Goal: Task Accomplishment & Management: Manage account settings

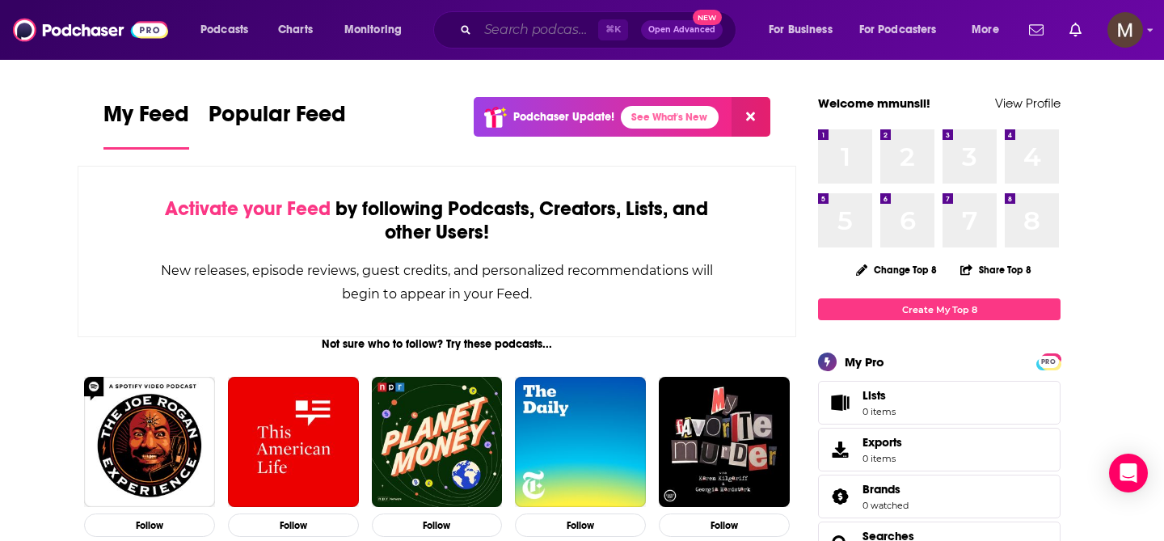
click at [535, 32] on input "Search podcasts, credits, & more..." at bounding box center [538, 30] width 120 height 26
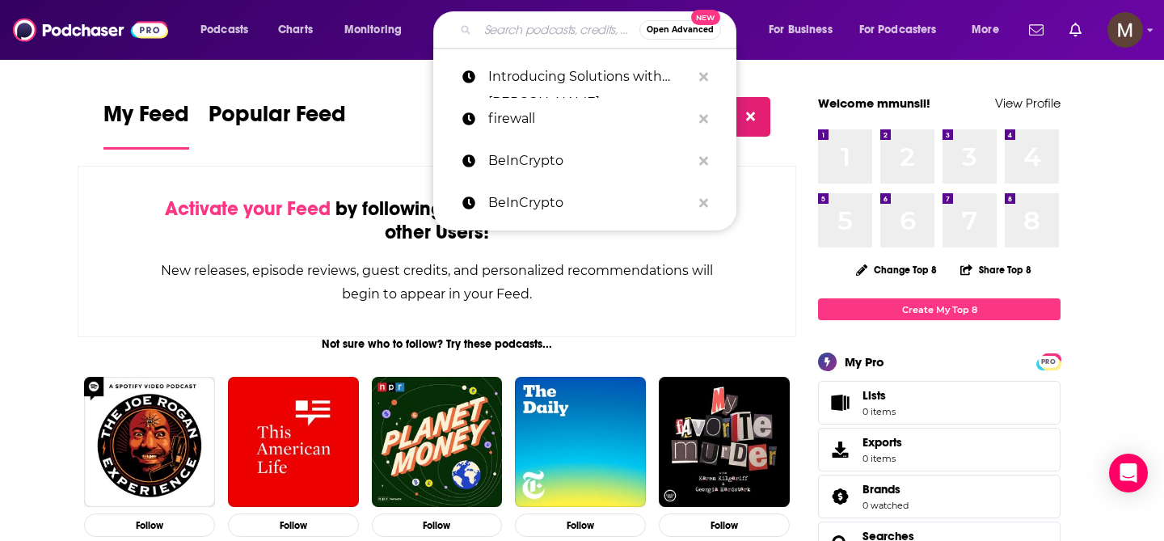
paste input "[URL][DOMAIN_NAME]"
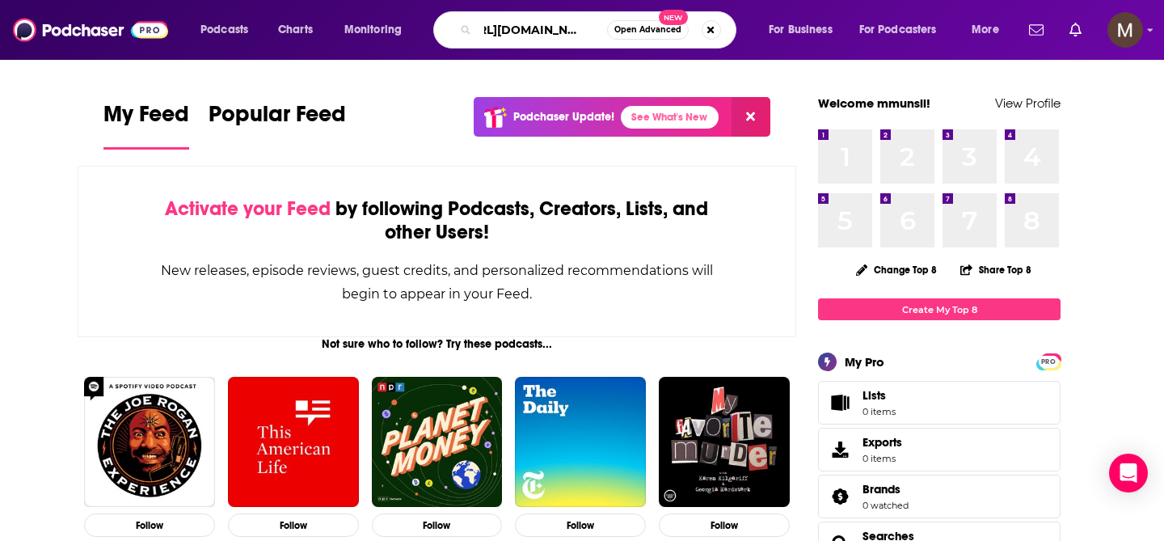
type input "[URL][DOMAIN_NAME]"
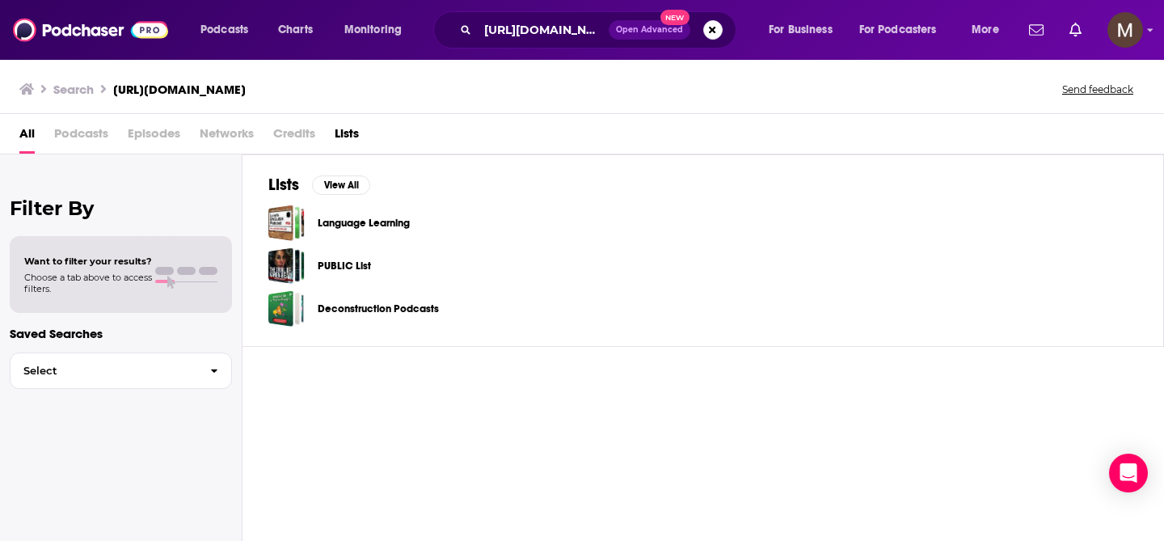
click at [82, 133] on span "Podcasts" at bounding box center [81, 136] width 54 height 33
click at [95, 133] on span "Podcasts" at bounding box center [81, 136] width 54 height 33
click at [159, 129] on span "Episodes" at bounding box center [154, 136] width 53 height 33
click at [98, 133] on span "Podcasts" at bounding box center [81, 136] width 54 height 33
click at [160, 129] on span "Episodes" at bounding box center [154, 136] width 53 height 33
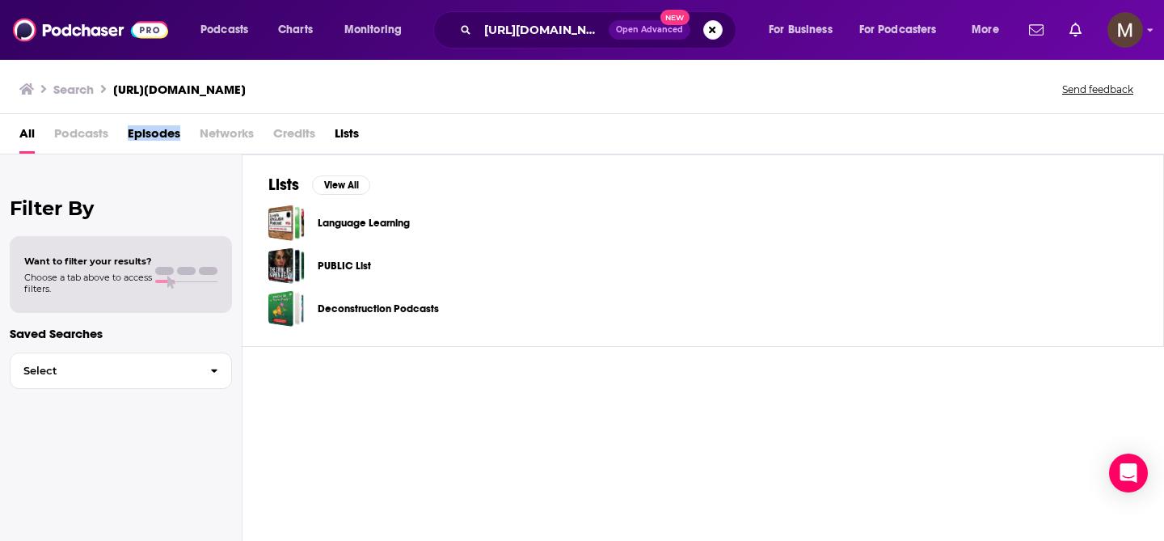
click at [160, 129] on span "Episodes" at bounding box center [154, 136] width 53 height 33
click at [246, 32] on span "Podcasts" at bounding box center [224, 30] width 48 height 23
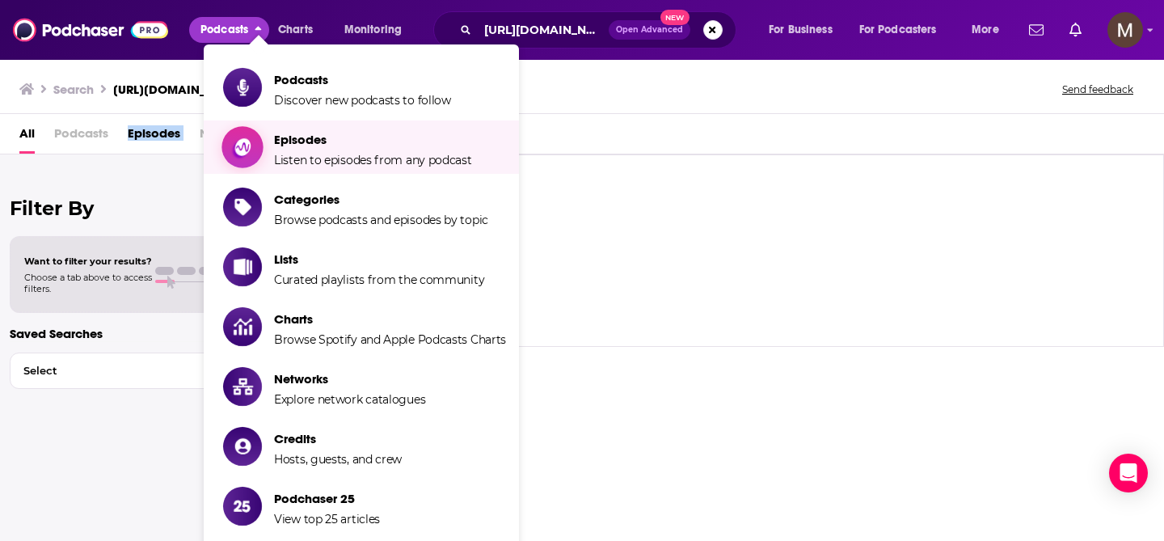
click at [323, 137] on span "Episodes" at bounding box center [373, 139] width 198 height 15
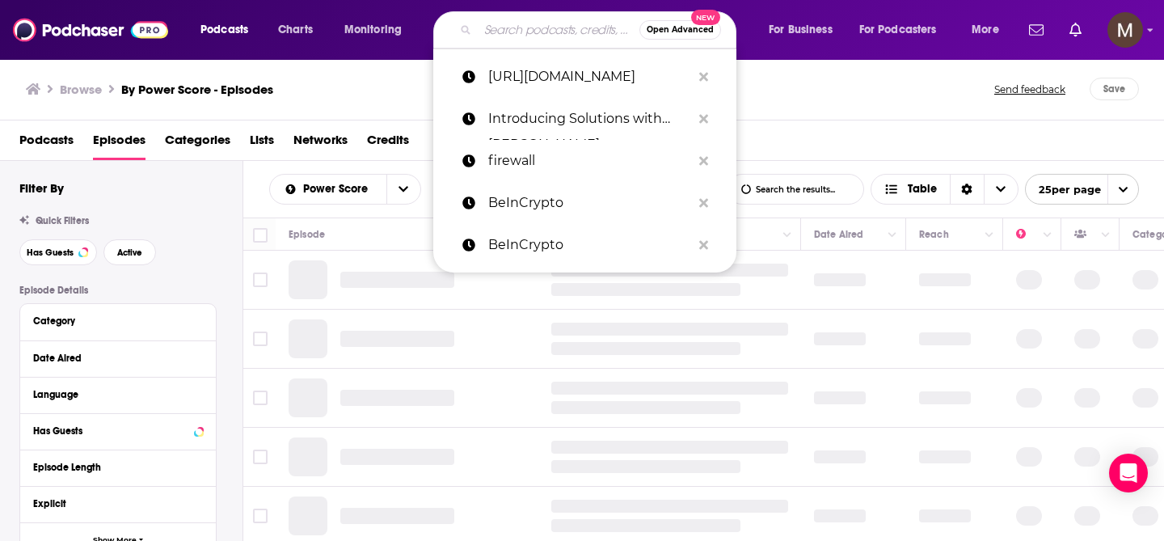
click at [528, 24] on input "Search podcasts, credits, & more..." at bounding box center [559, 30] width 162 height 26
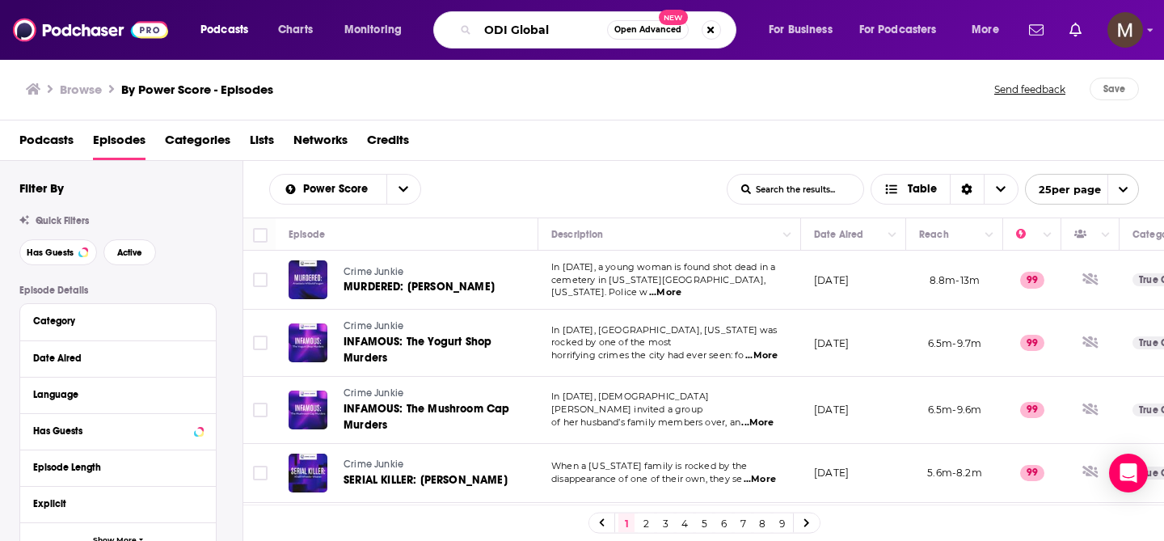
type input "ODI Global"
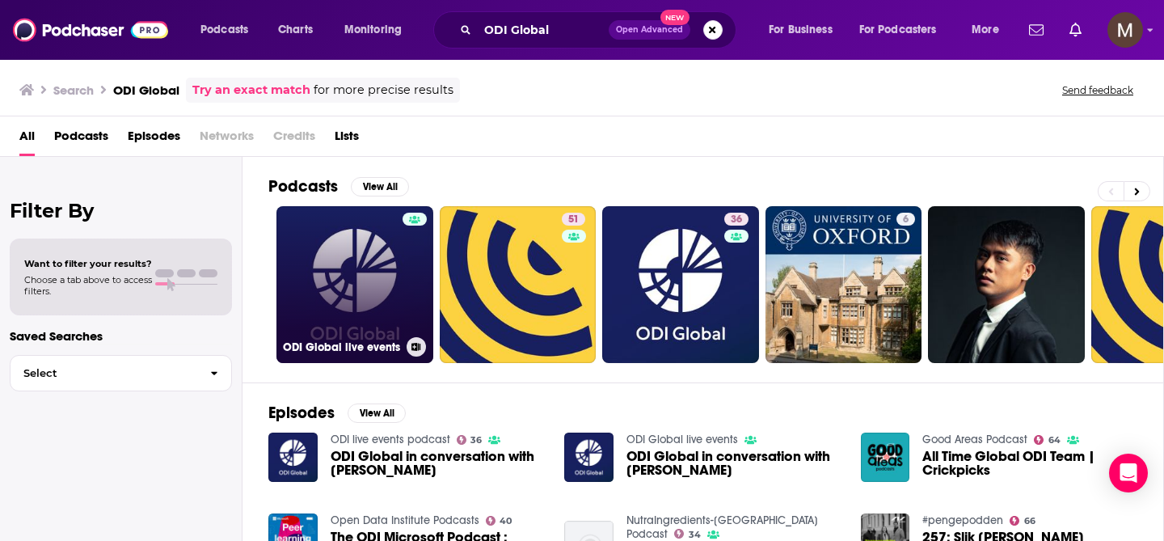
click at [351, 272] on link "ODI Global live events" at bounding box center [354, 284] width 157 height 157
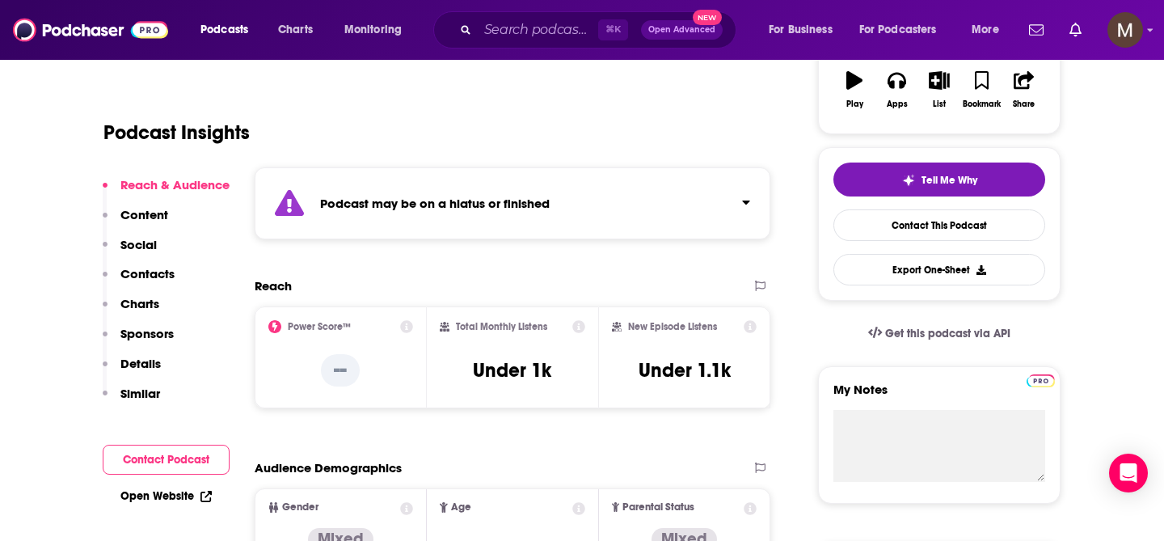
scroll to position [292, 0]
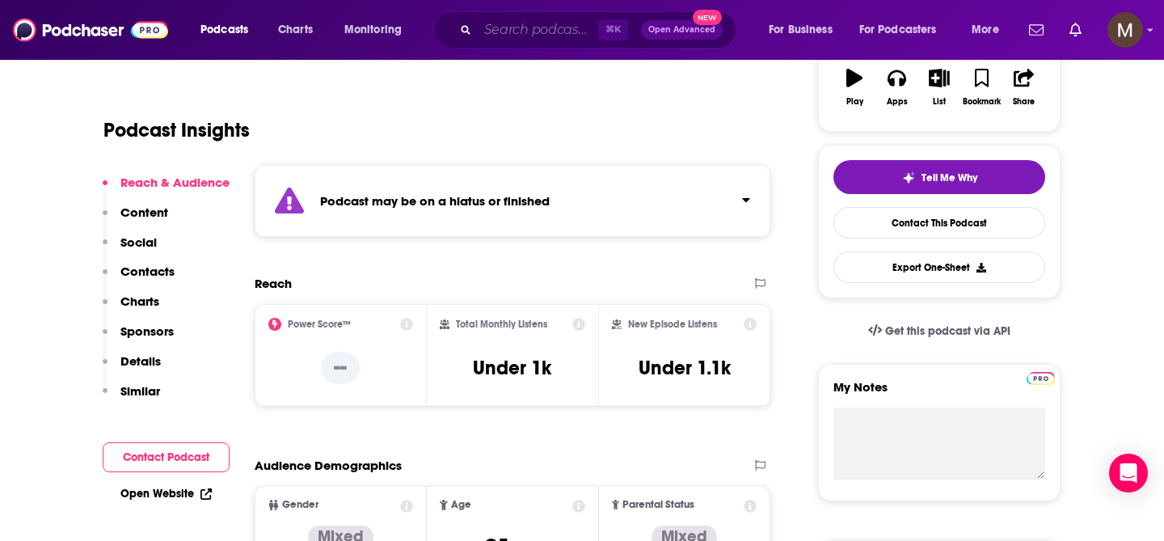
click at [543, 19] on input "Search podcasts, credits, & more..." at bounding box center [538, 30] width 120 height 26
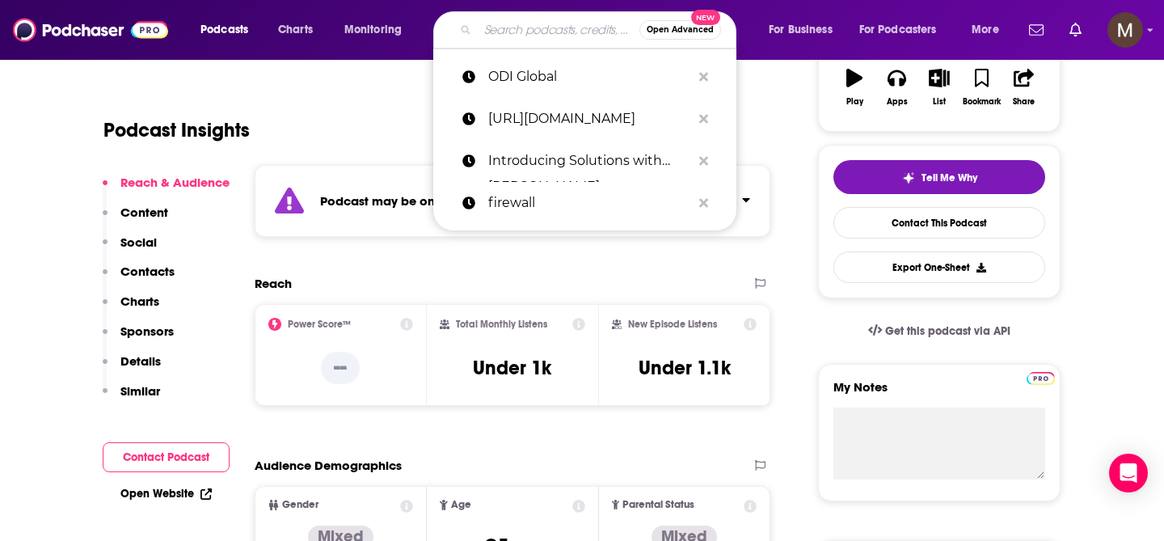
paste input "[URL][DOMAIN_NAME]"
type input "[URL][DOMAIN_NAME]"
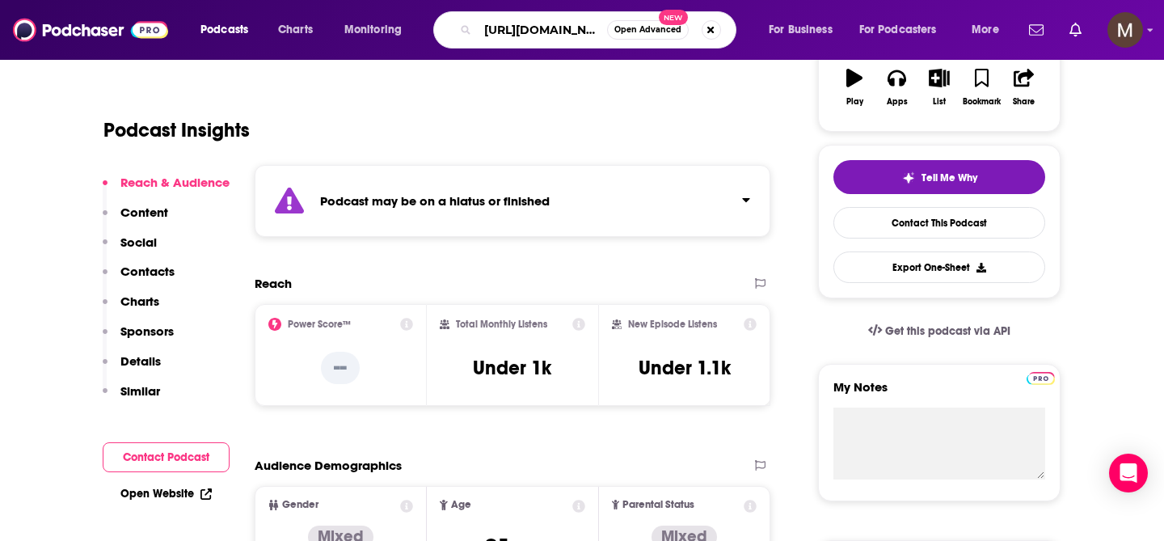
scroll to position [0, 129]
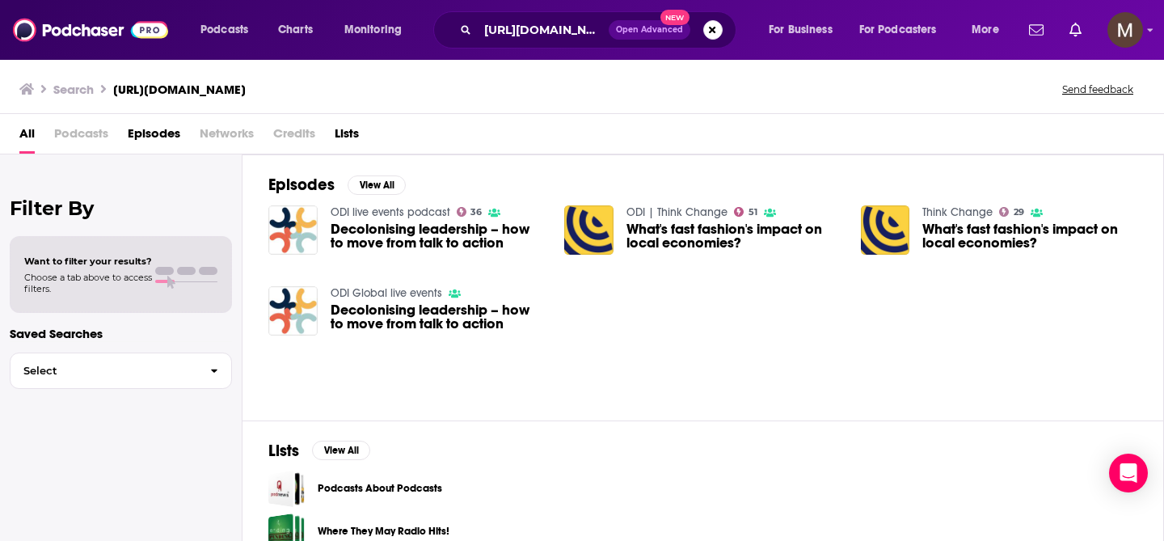
click at [84, 137] on span "Podcasts" at bounding box center [81, 136] width 54 height 33
click at [84, 133] on span "Podcasts" at bounding box center [81, 136] width 54 height 33
click at [84, 129] on span "Podcasts" at bounding box center [81, 136] width 54 height 33
click at [82, 137] on span "Podcasts" at bounding box center [81, 136] width 54 height 33
click at [36, 133] on div "All Podcasts Episodes Networks Credits Lists" at bounding box center [585, 136] width 1132 height 33
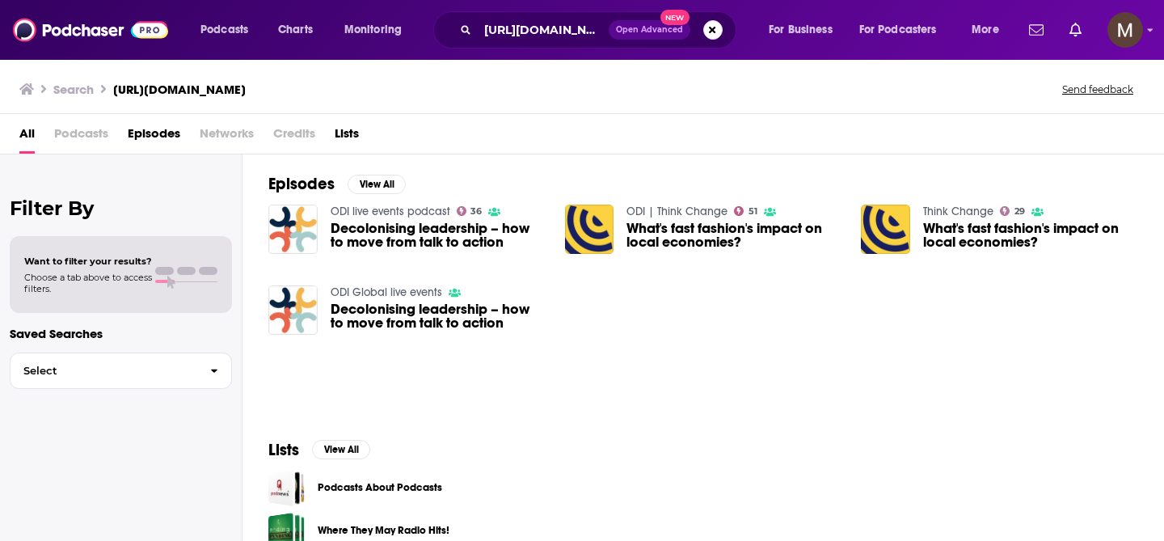
click at [87, 139] on span "Podcasts" at bounding box center [81, 136] width 54 height 33
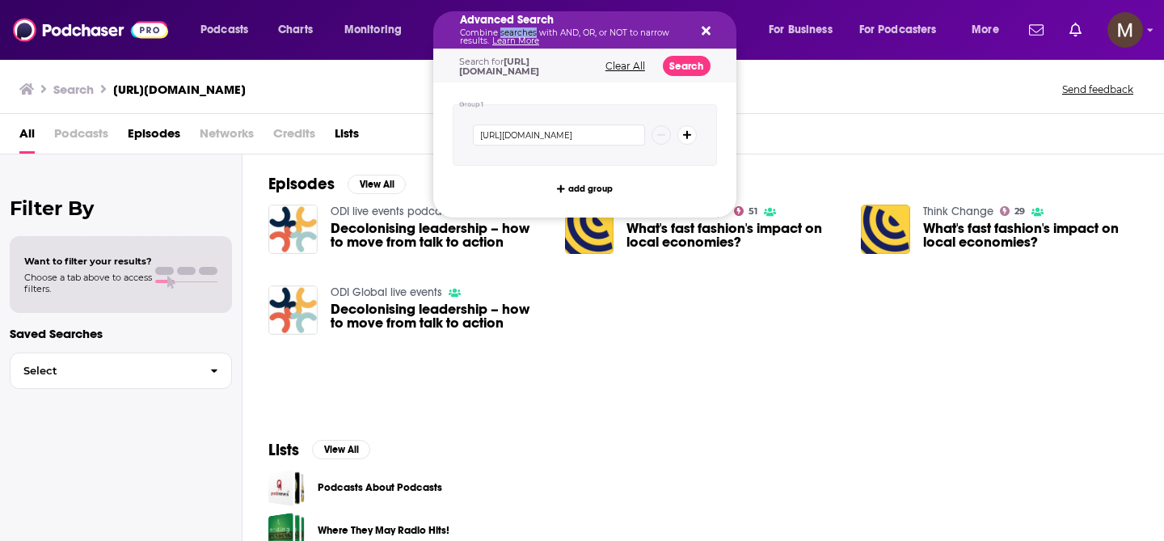
click at [524, 32] on p "Combine searches with AND, OR, or NOT to narrow results. Learn More" at bounding box center [572, 37] width 224 height 16
click at [706, 30] on icon "Search podcasts, credits, & more..." at bounding box center [706, 31] width 9 height 9
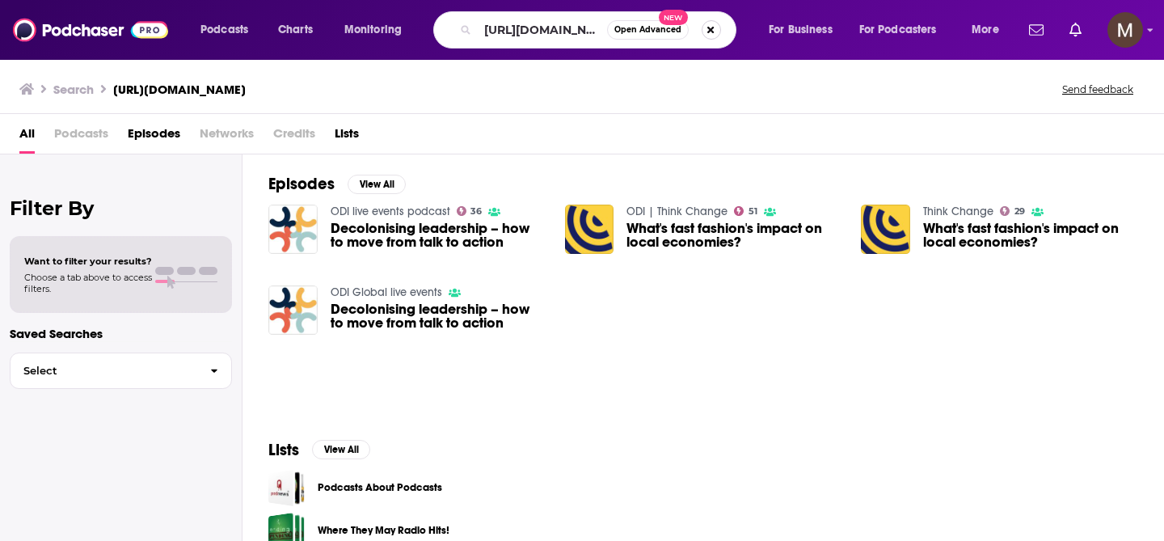
click at [706, 30] on button "Search podcasts, credits, & more..." at bounding box center [711, 29] width 19 height 19
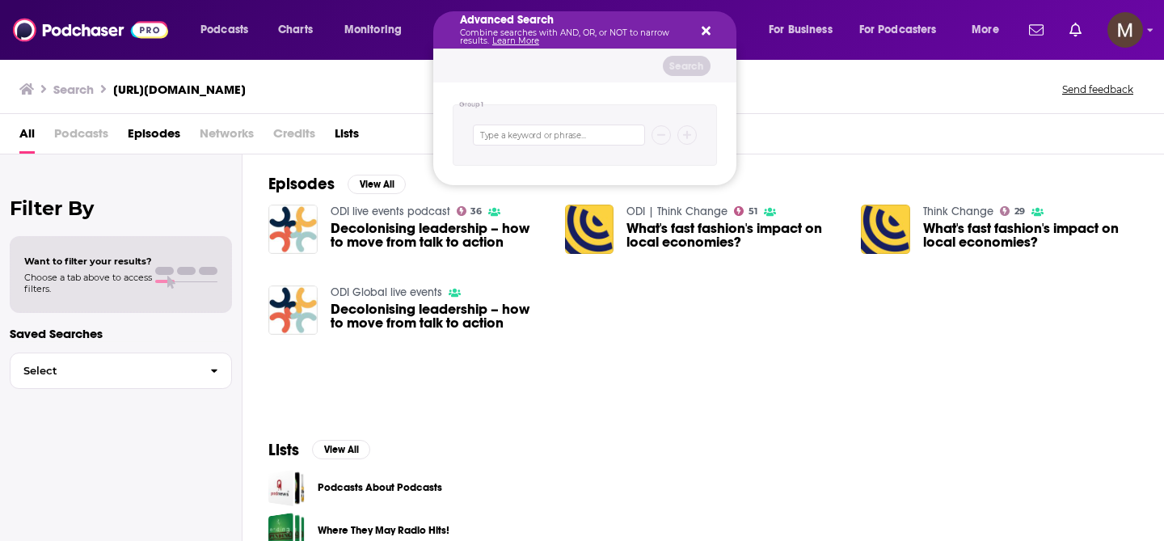
click at [150, 145] on span "Episodes" at bounding box center [154, 136] width 53 height 33
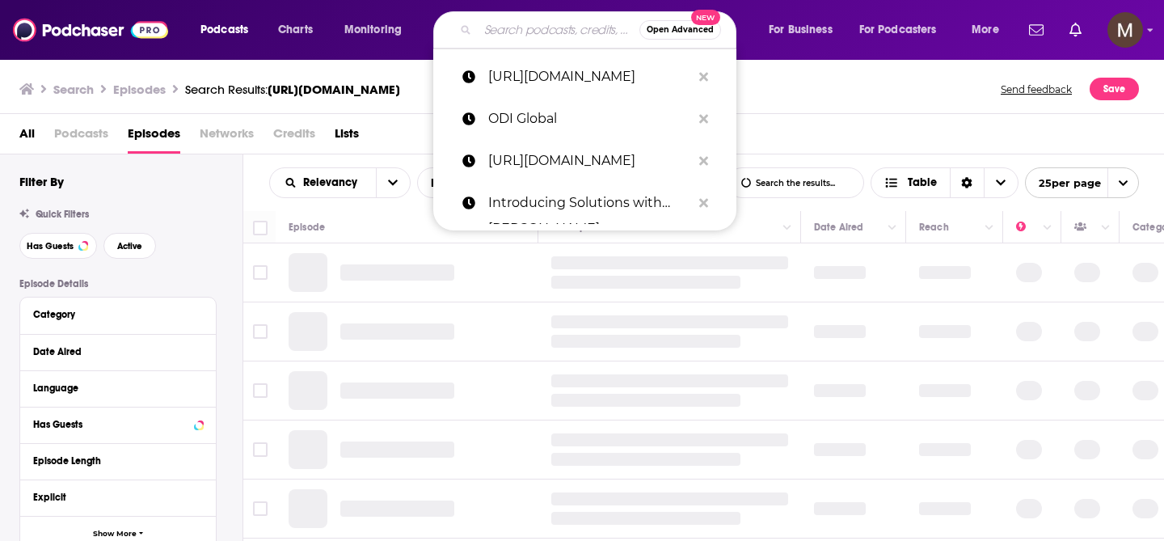
click at [87, 134] on span "Podcasts" at bounding box center [81, 136] width 54 height 33
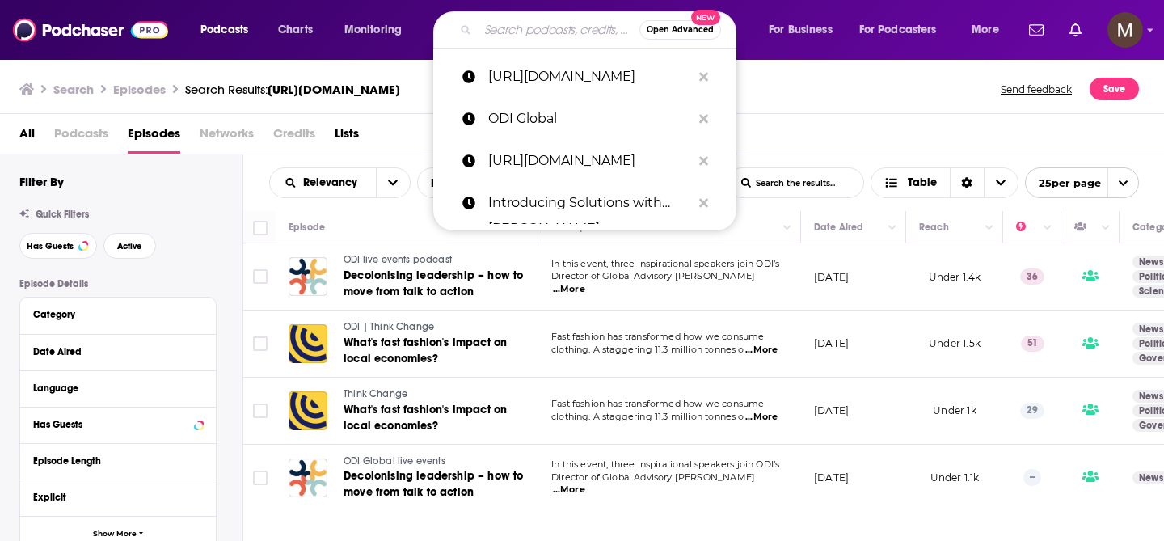
click at [28, 131] on span "All" at bounding box center [26, 136] width 15 height 33
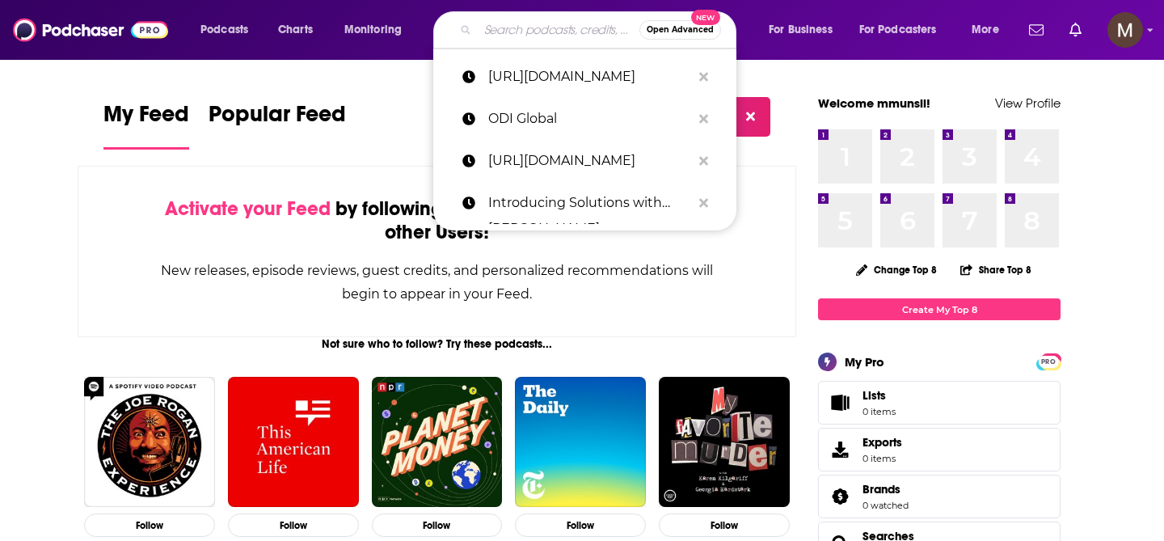
click at [493, 34] on input "Search podcasts, credits, & more..." at bounding box center [559, 30] width 162 height 26
click at [251, 10] on div "Podcasts Charts Monitoring Open Advanced New https://odi.org/en/think-change-po…" at bounding box center [582, 30] width 1164 height 60
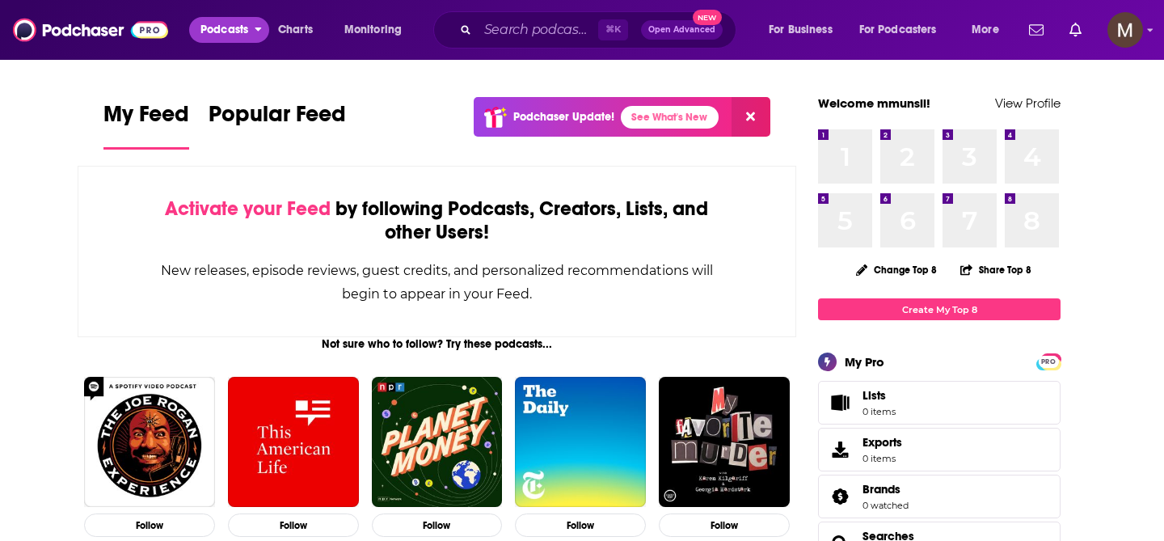
click at [251, 17] on button "Podcasts" at bounding box center [229, 30] width 80 height 26
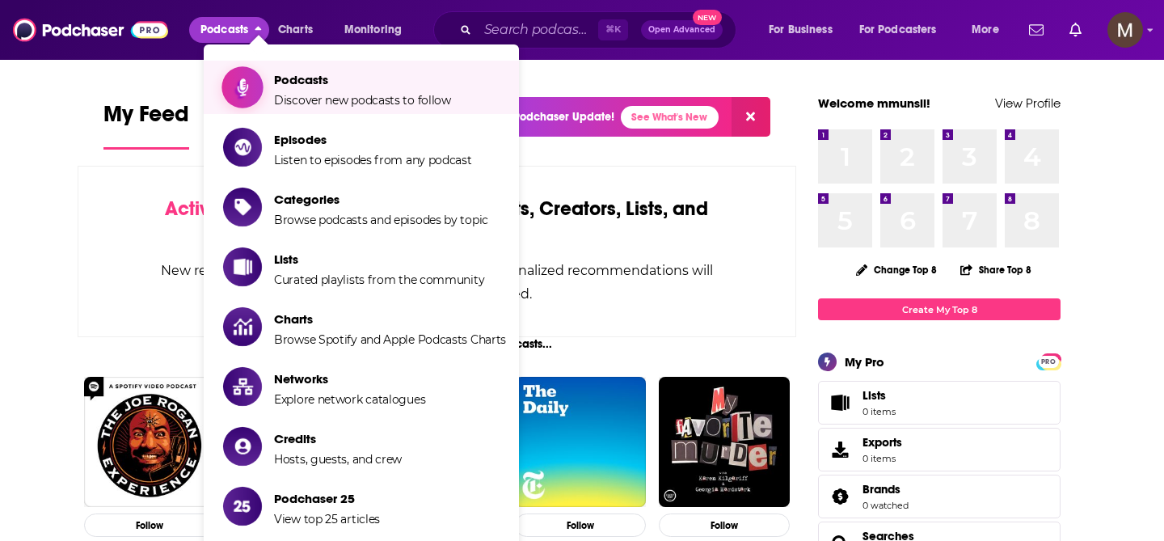
click at [322, 81] on span "Podcasts" at bounding box center [362, 79] width 177 height 15
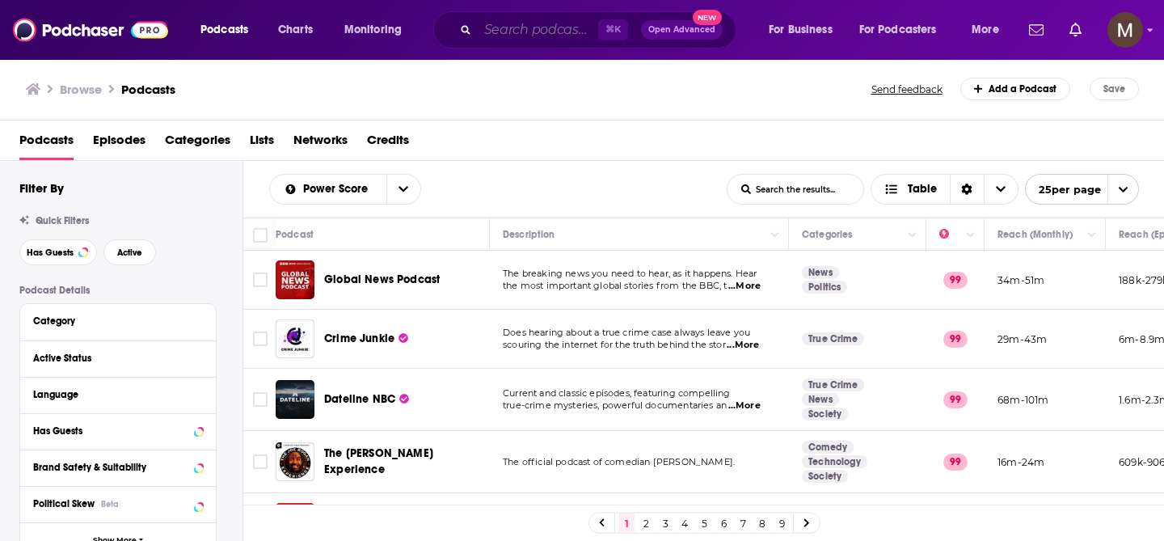
click at [532, 32] on input "Search podcasts, credits, & more..." at bounding box center [538, 30] width 120 height 26
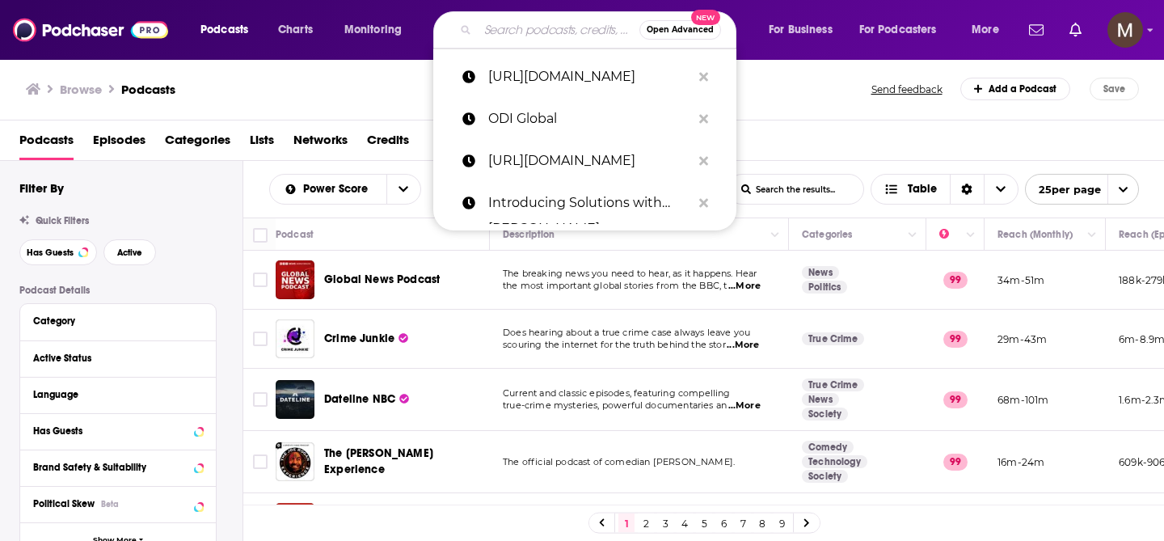
paste input "[URL][DOMAIN_NAME]"
type input "[URL][DOMAIN_NAME]"
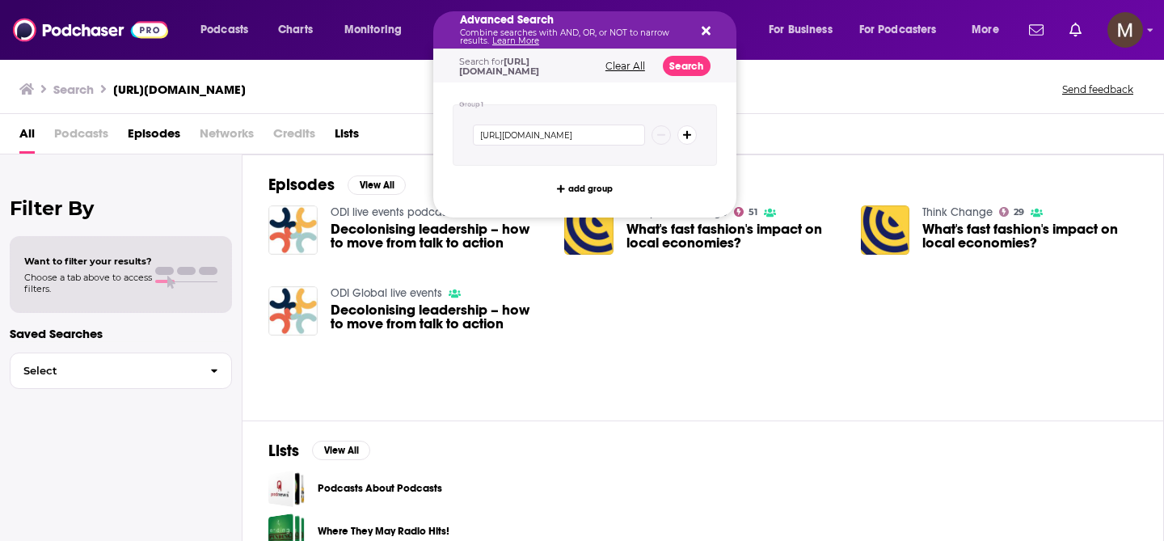
click at [516, 35] on p "Combine searches with AND, OR, or NOT to narrow results. Learn More" at bounding box center [572, 37] width 224 height 16
click at [706, 28] on icon "Search podcasts, credits, & more..." at bounding box center [706, 31] width 9 height 9
click at [220, 23] on span "Podcasts" at bounding box center [224, 30] width 48 height 23
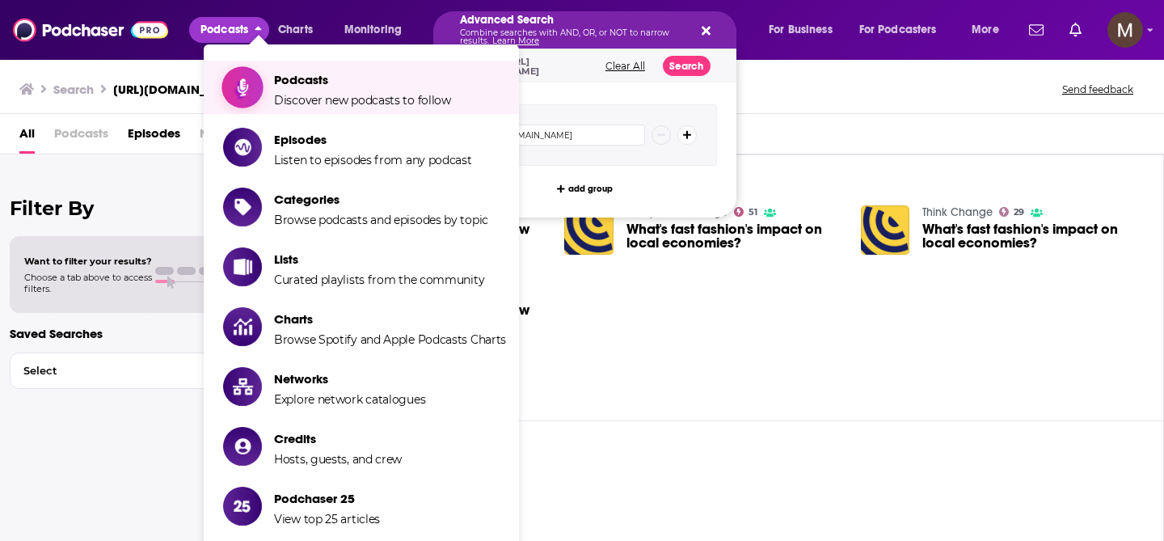
click at [323, 90] on span "Podcasts Discover new podcasts to follow" at bounding box center [362, 87] width 177 height 40
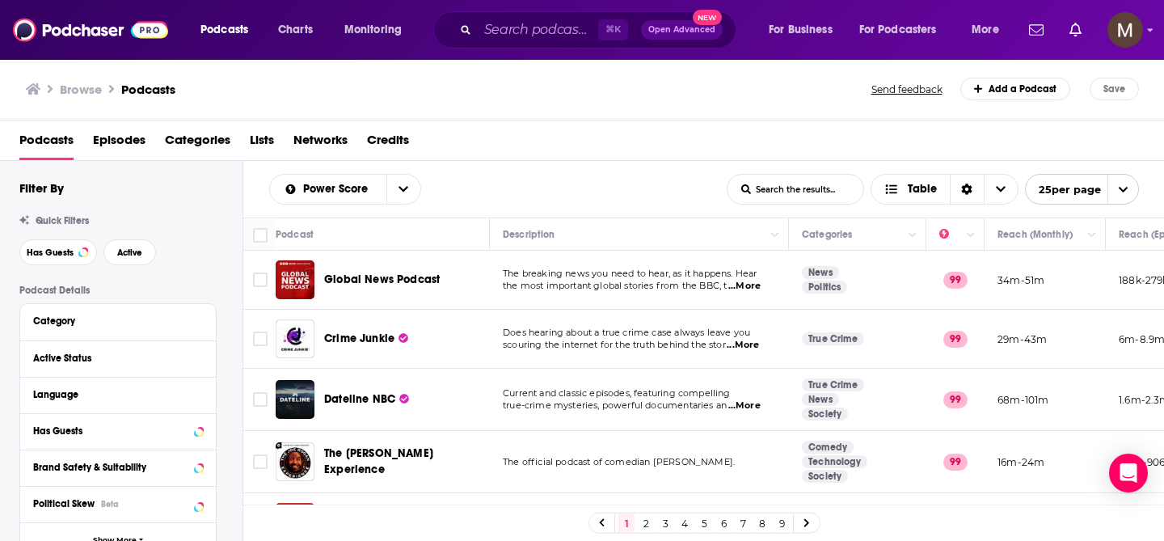
click at [517, 43] on div "⌘ K Open Advanced New" at bounding box center [584, 29] width 303 height 37
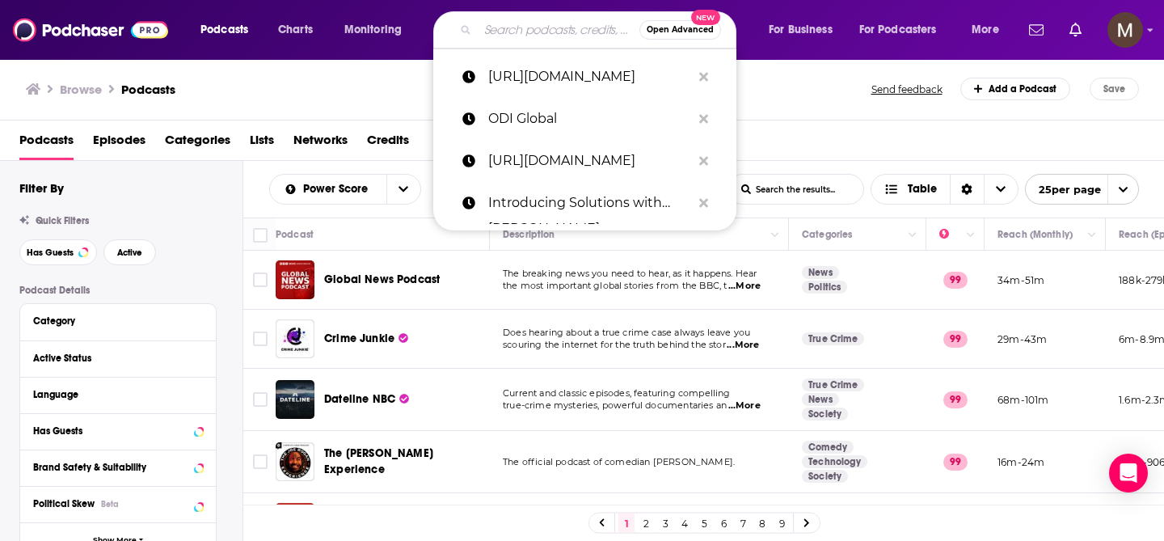
click at [514, 32] on input "Search podcasts, credits, & more..." at bounding box center [559, 30] width 162 height 26
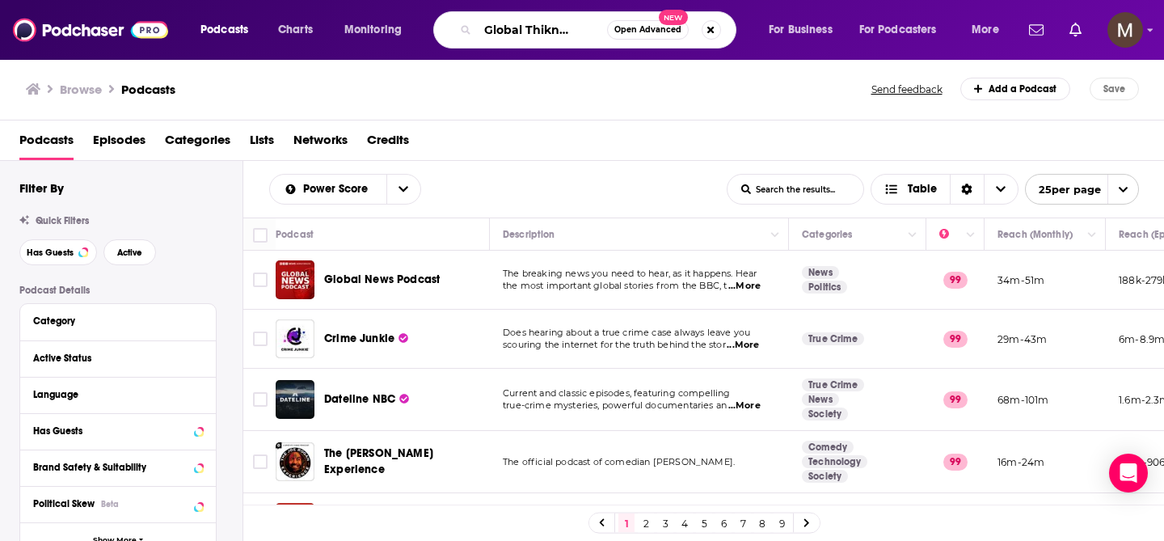
scroll to position [0, 42]
type input "ODI Global Thiknk Change"
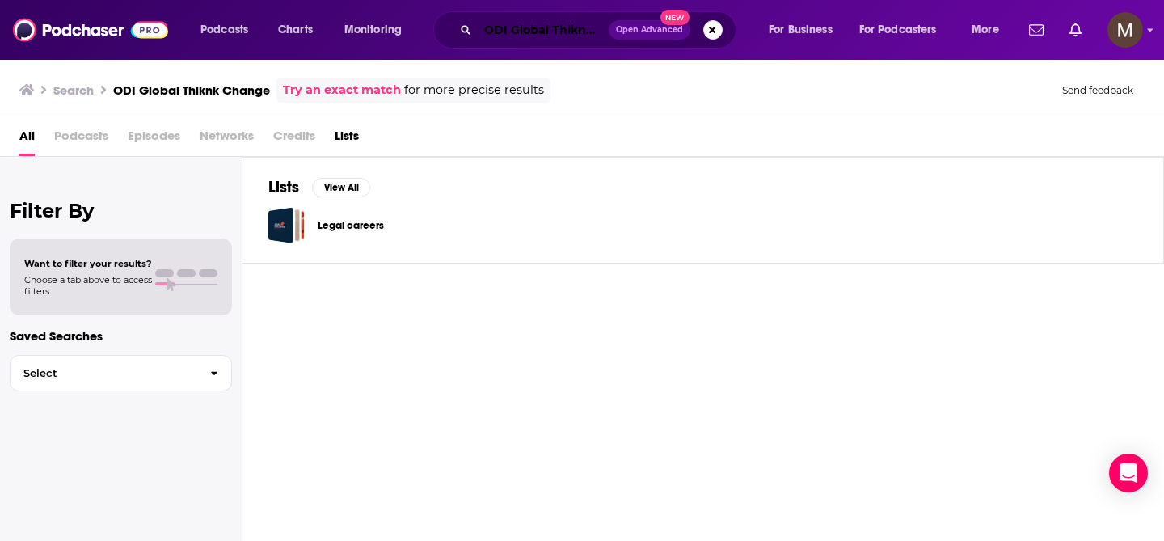
click at [563, 32] on input "ODI Global Thiknk Change" at bounding box center [543, 30] width 131 height 26
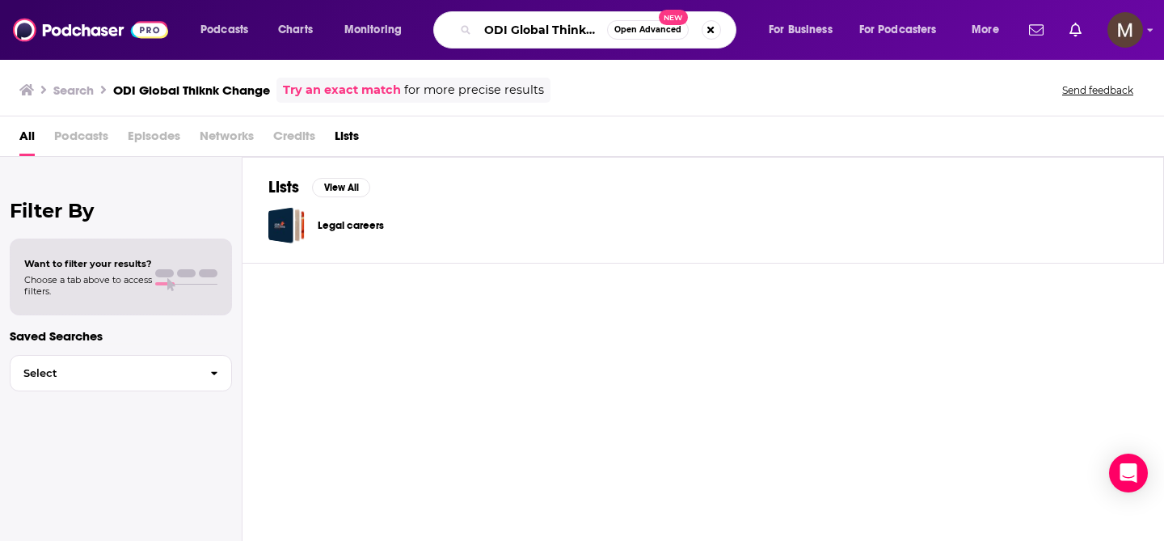
type input "ODI Global Think Change"
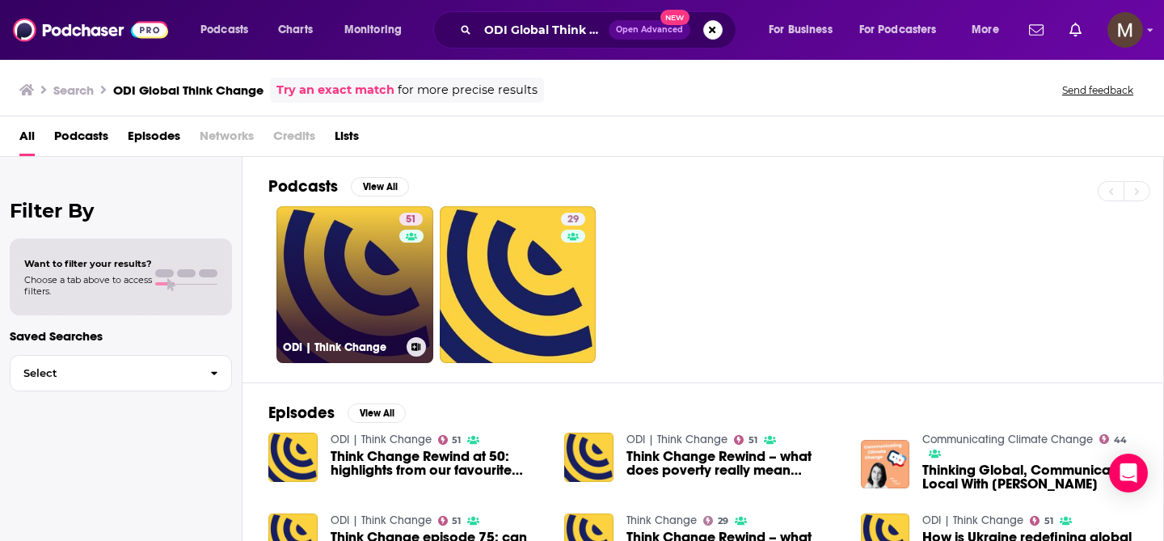
click at [361, 288] on link "51 ODI | Think Change" at bounding box center [354, 284] width 157 height 157
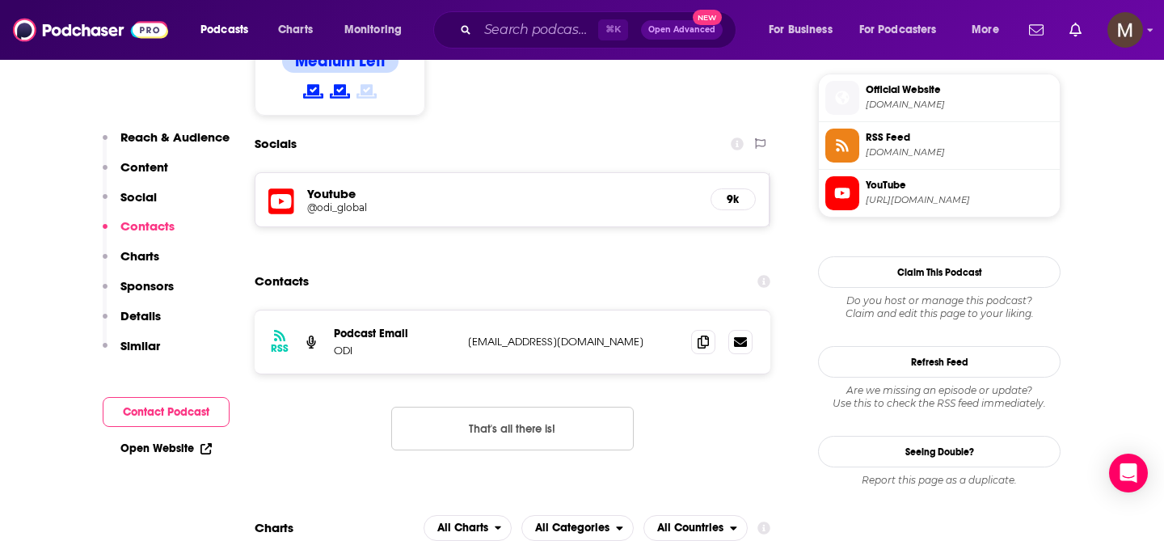
scroll to position [1477, 0]
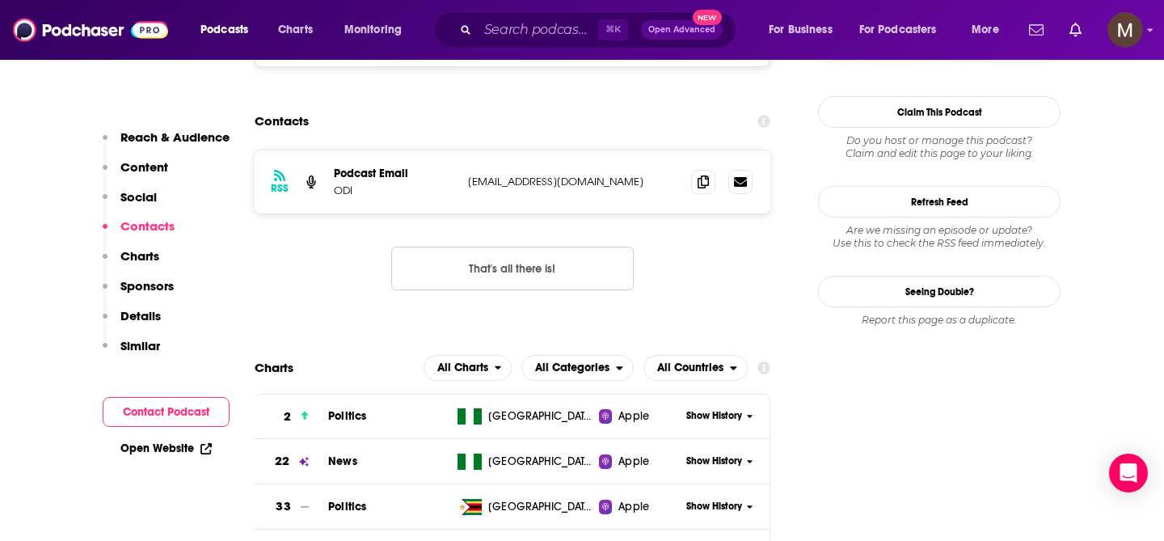
click at [530, 150] on div "RSS Podcast Email ODI odi@odi.org.uk odi@odi.org.uk" at bounding box center [513, 181] width 516 height 63
drag, startPoint x: 553, startPoint y: 142, endPoint x: 465, endPoint y: 137, distance: 88.3
click at [465, 150] on div "RSS Podcast Email ODI odi@odi.org.uk odi@odi.org.uk" at bounding box center [513, 181] width 516 height 63
copy p "odi@odi.org.uk"
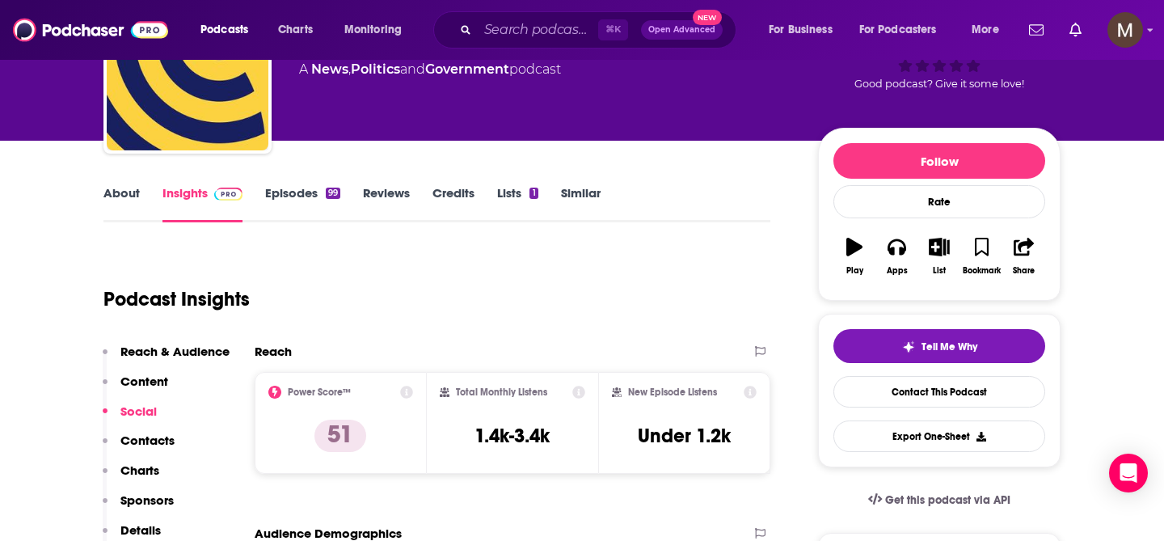
scroll to position [0, 0]
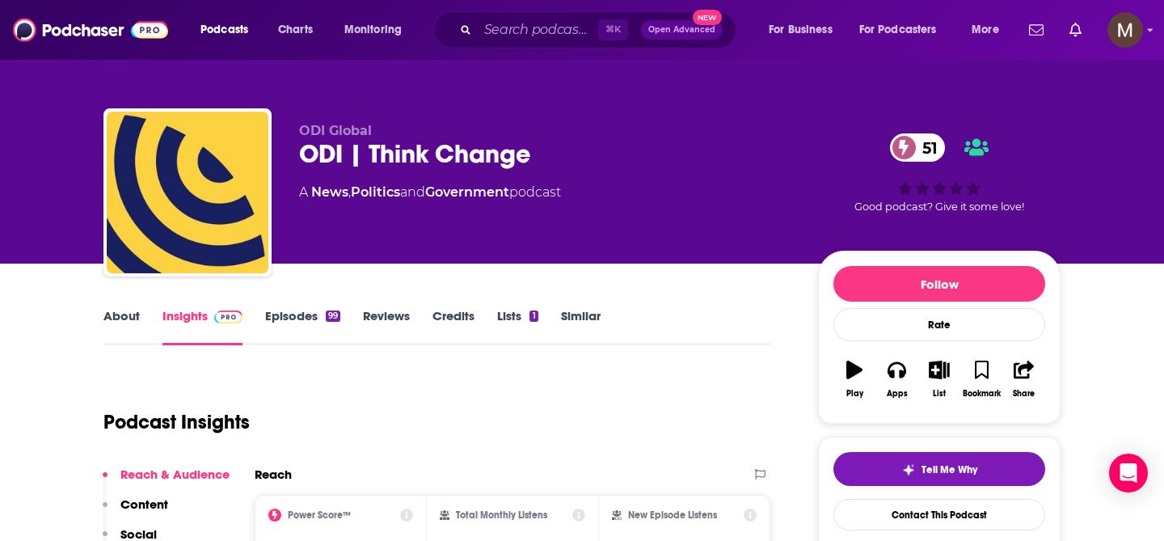
click at [230, 32] on span "Podcasts" at bounding box center [224, 30] width 48 height 23
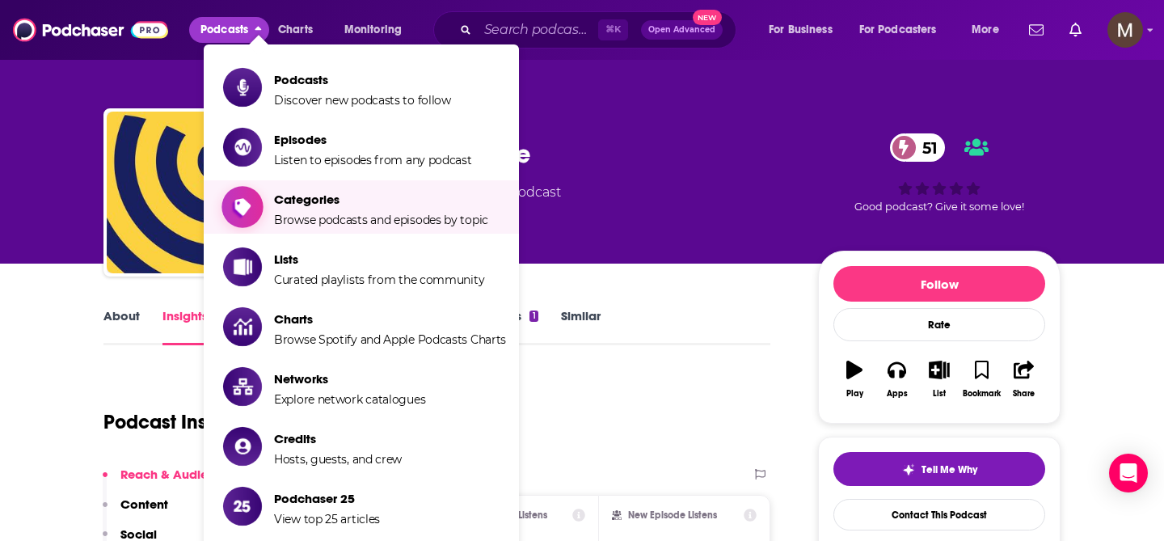
click at [360, 213] on span "Browse podcasts and episodes by topic" at bounding box center [381, 220] width 214 height 15
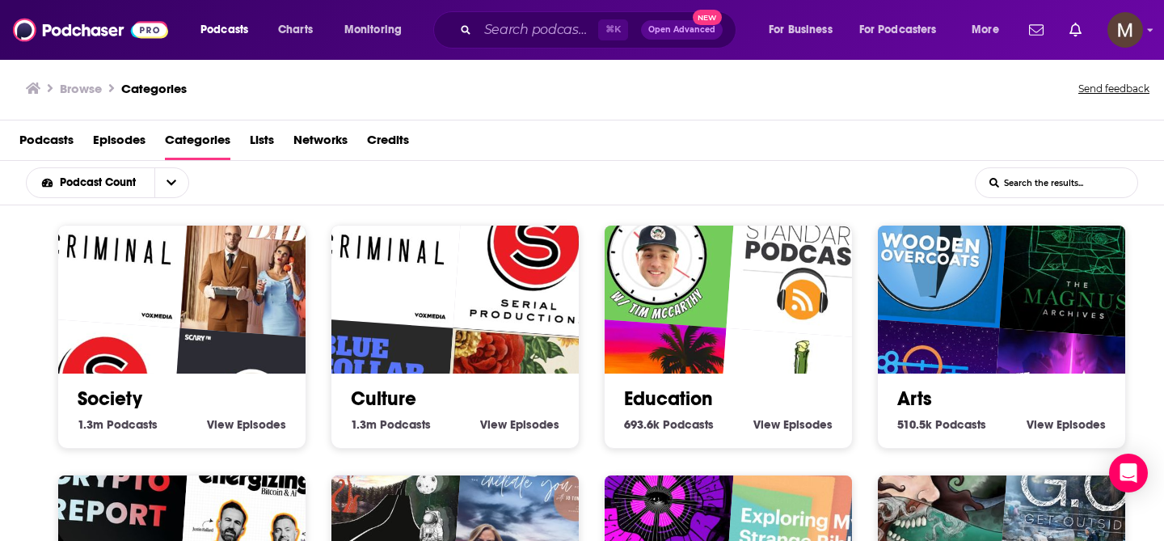
click at [124, 136] on span "Episodes" at bounding box center [119, 143] width 53 height 33
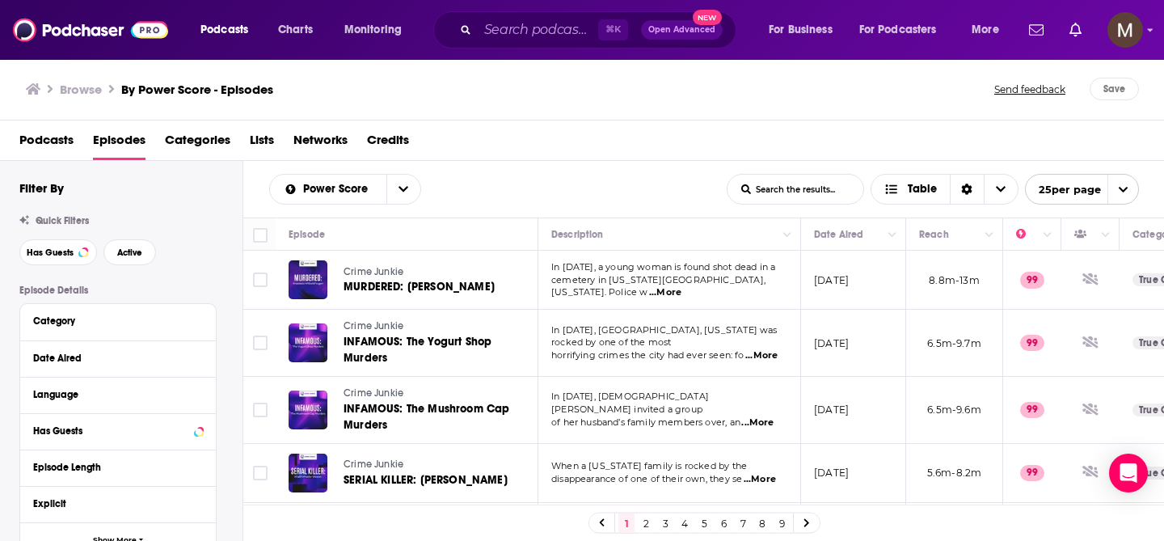
click at [769, 188] on input "List Search Input" at bounding box center [795, 189] width 136 height 29
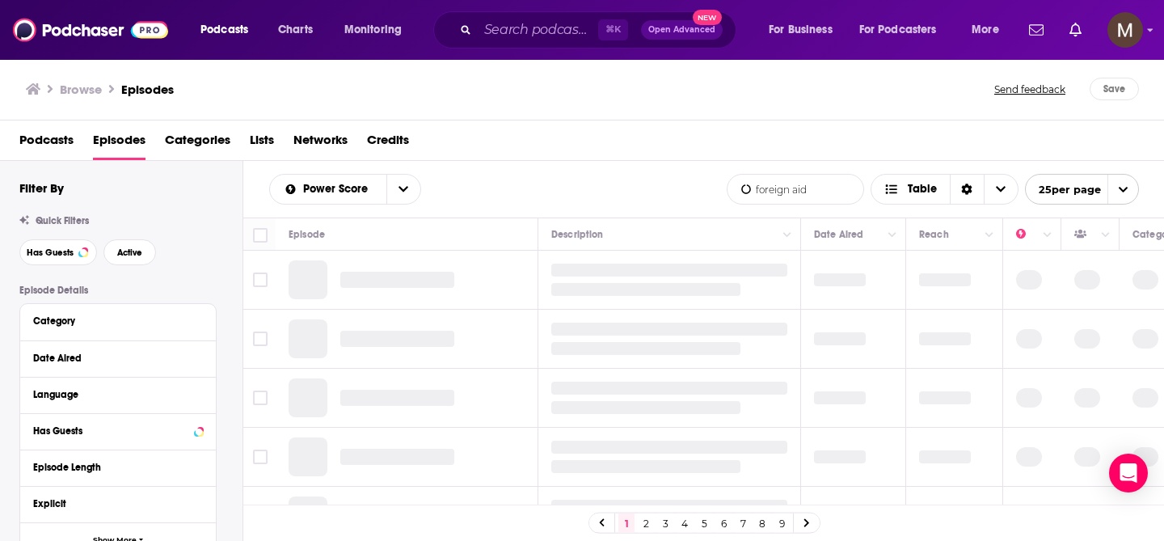
type input "foreign aid"
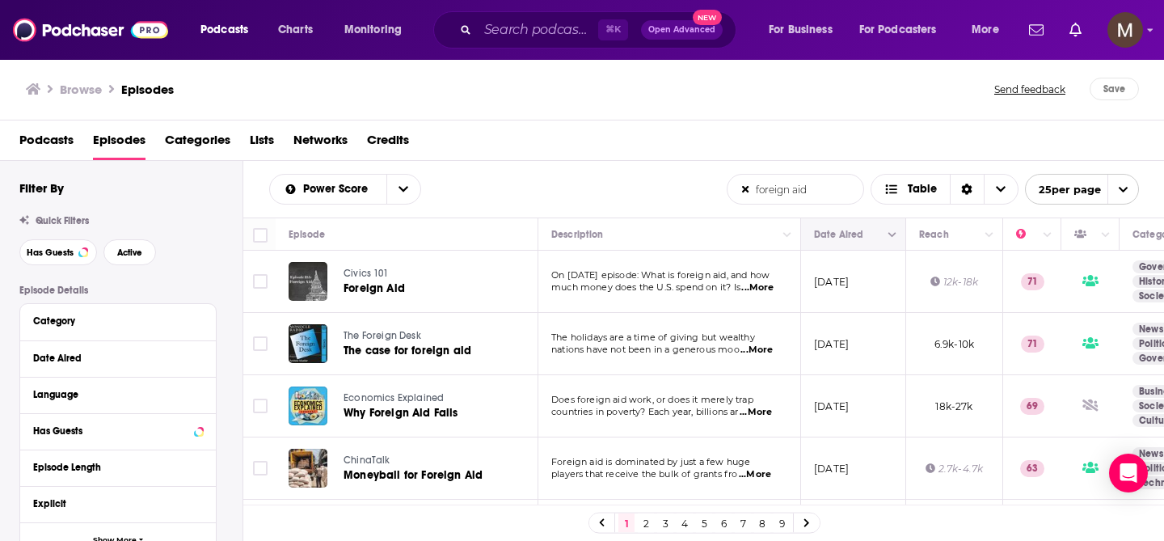
click at [863, 235] on button "Move" at bounding box center [851, 234] width 78 height 19
click at [886, 242] on button "Column Actions" at bounding box center [892, 235] width 19 height 19
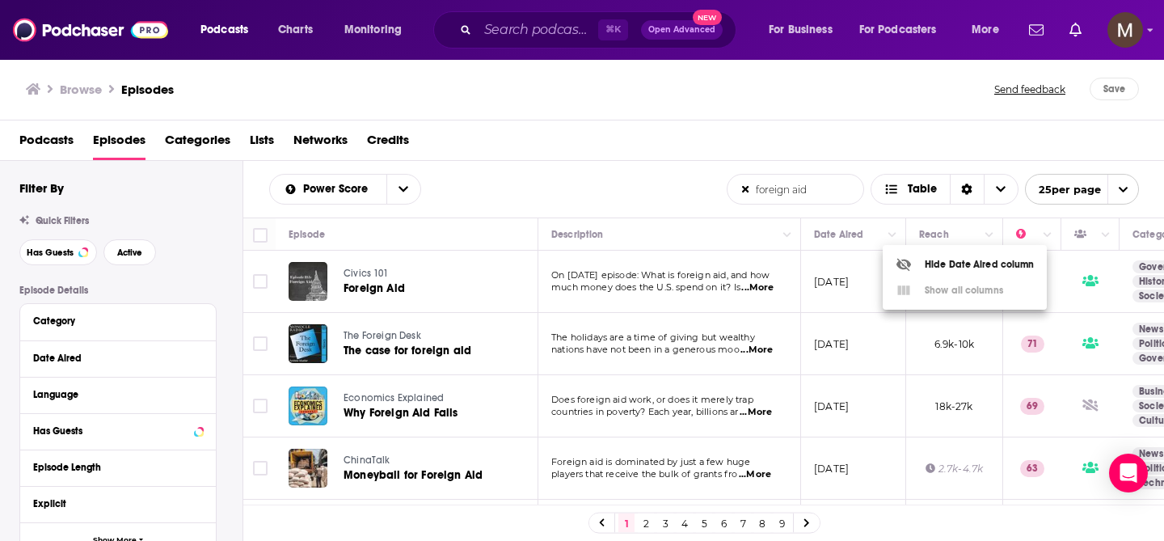
click at [839, 211] on div at bounding box center [582, 270] width 1164 height 541
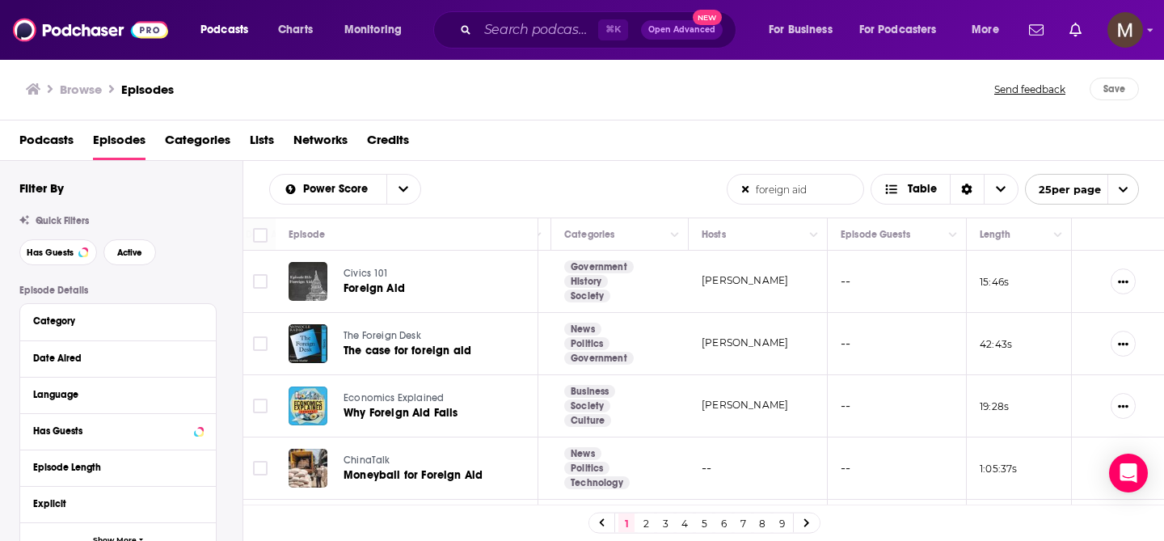
click at [204, 133] on span "Categories" at bounding box center [197, 143] width 65 height 33
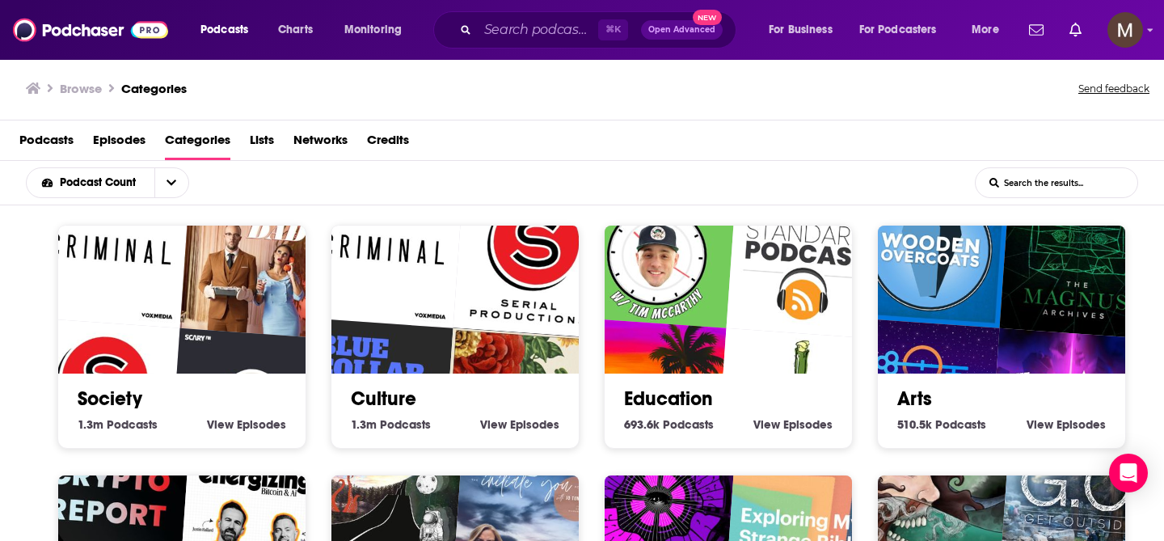
click at [268, 144] on span "Lists" at bounding box center [262, 143] width 24 height 33
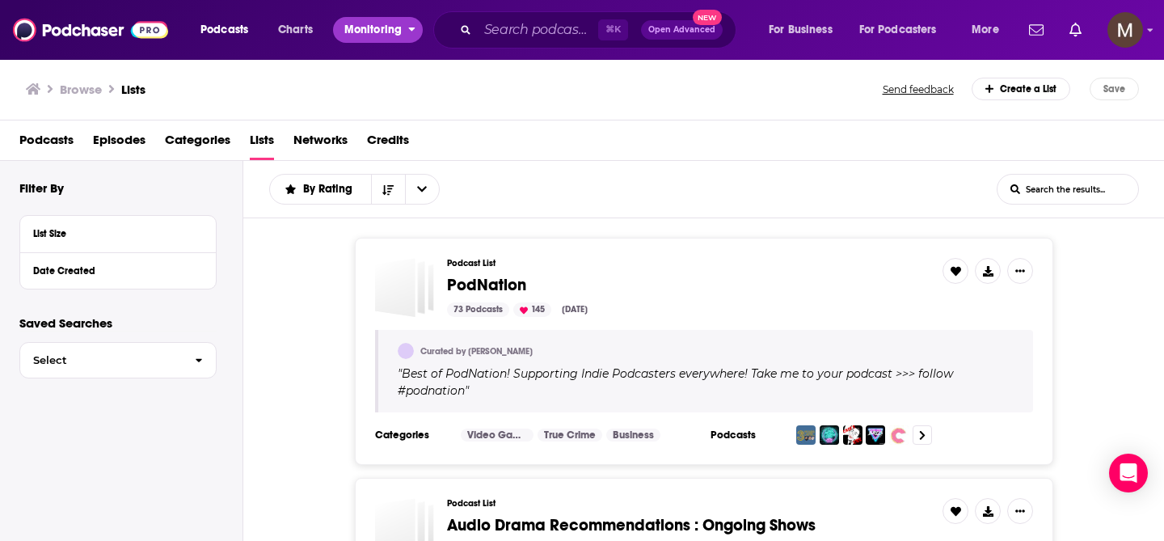
click at [367, 27] on span "Monitoring" at bounding box center [372, 30] width 57 height 23
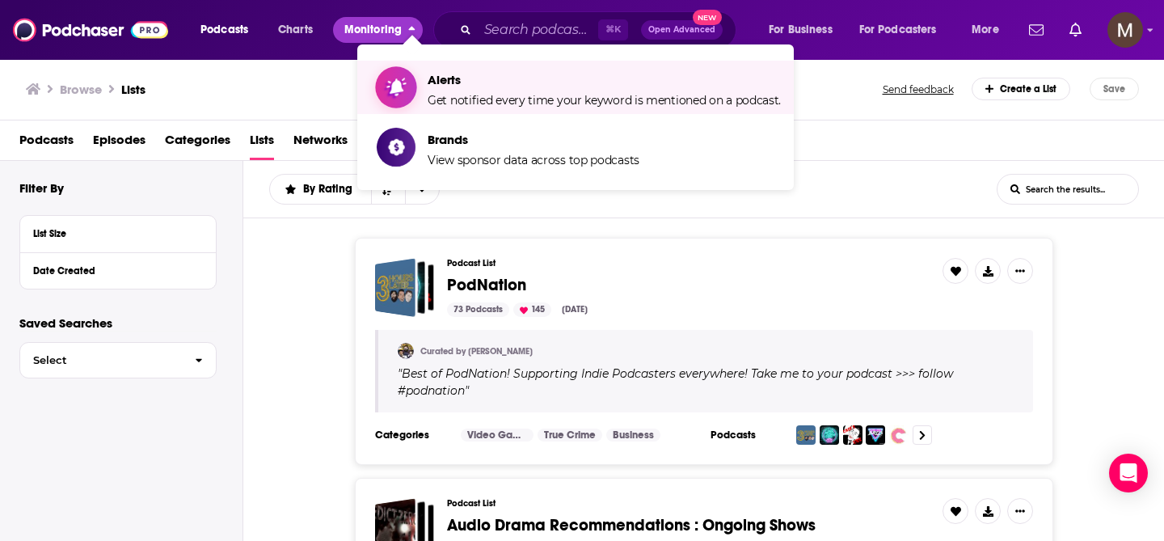
click at [483, 84] on span "Alerts" at bounding box center [604, 79] width 353 height 15
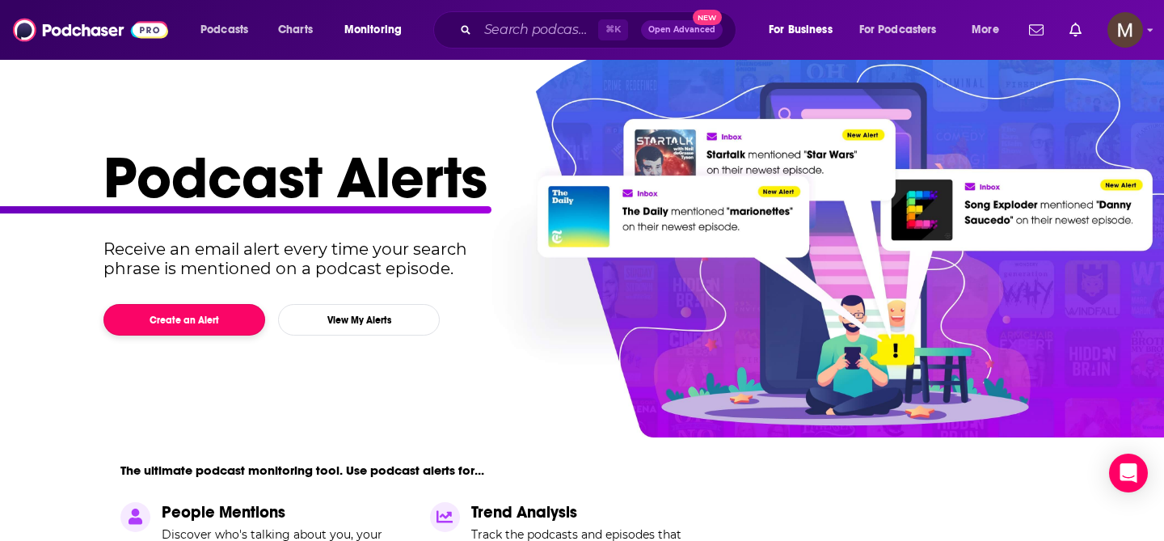
click at [219, 317] on button "Create an Alert" at bounding box center [184, 320] width 162 height 32
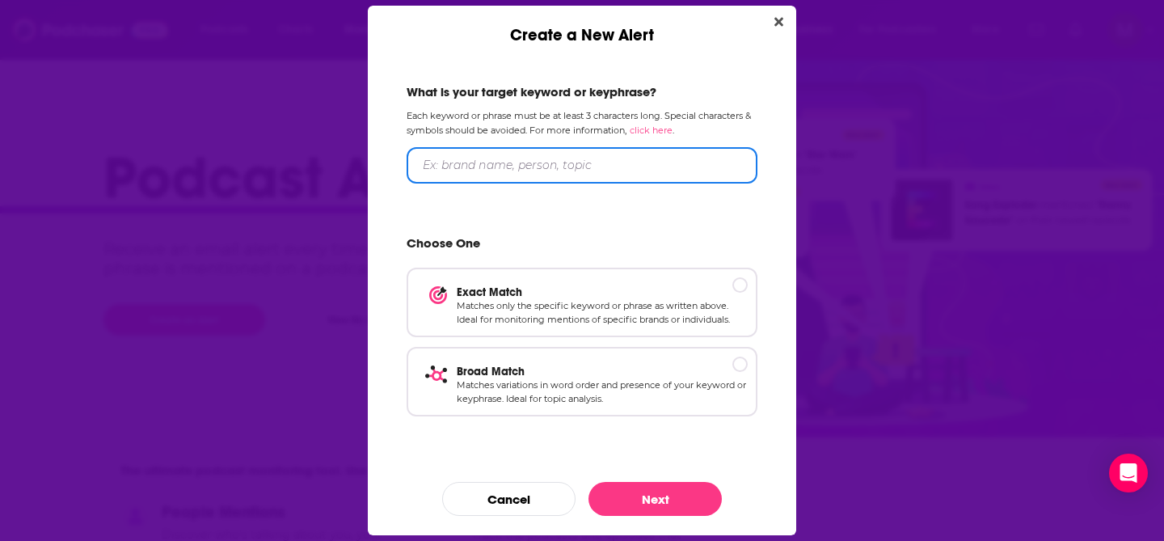
click at [472, 166] on input "Create a New Alert" at bounding box center [582, 165] width 351 height 36
type input "foreign aid"
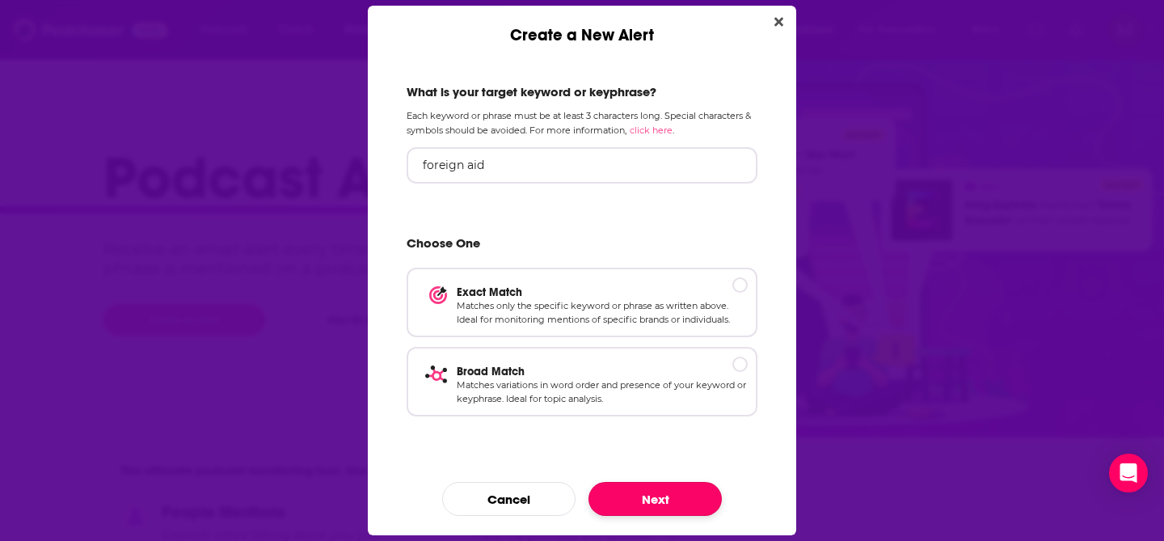
click at [666, 502] on button "Next" at bounding box center [654, 499] width 133 height 34
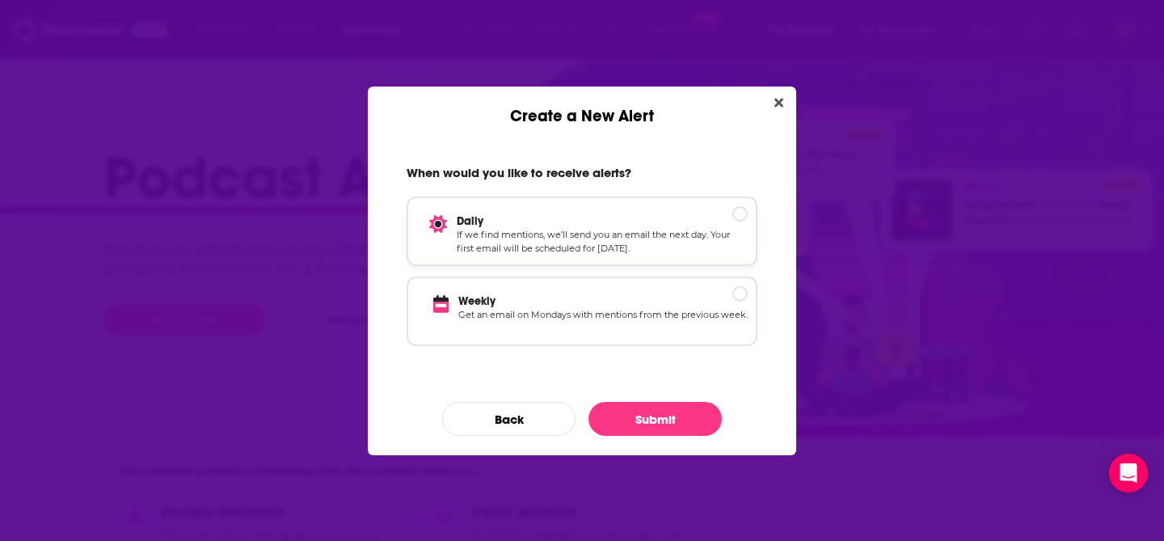
click at [731, 230] on p "If we find mentions, we’ll send you an email the next day. Your first email wil…" at bounding box center [602, 242] width 291 height 28
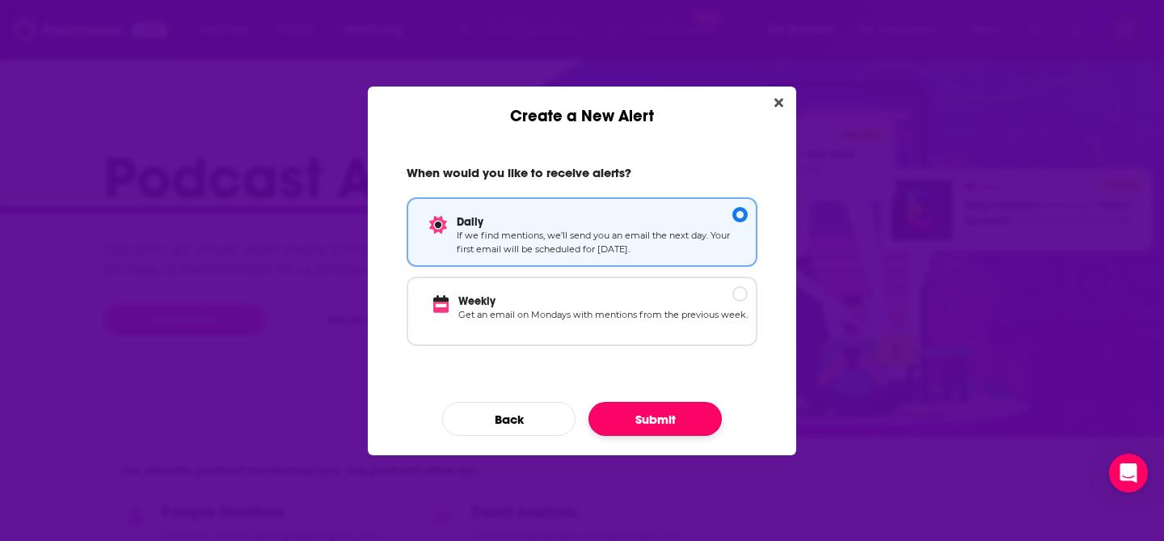
click at [680, 417] on button "Submit" at bounding box center [654, 419] width 133 height 34
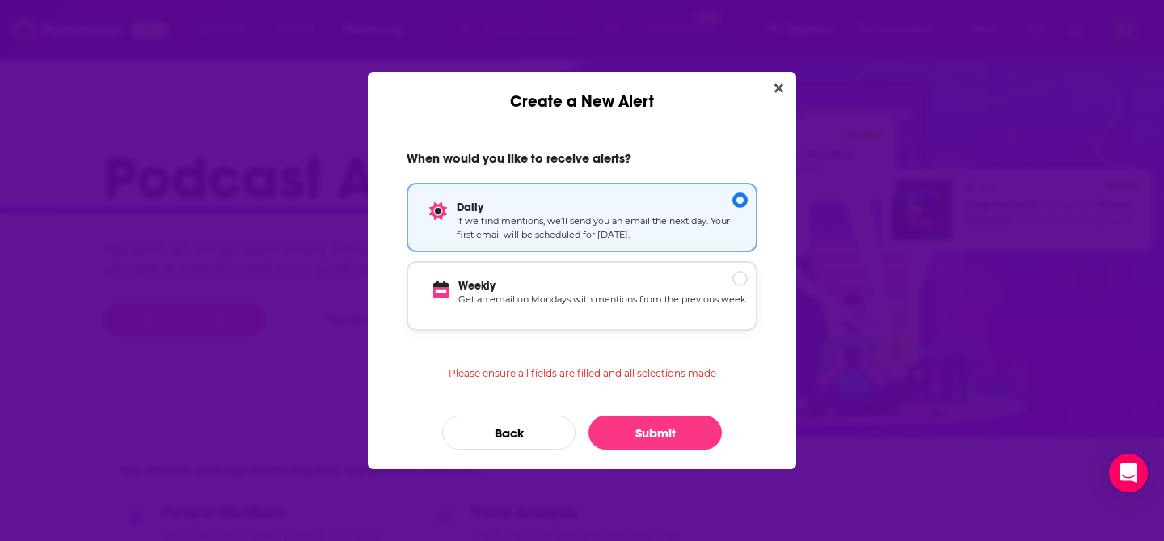
click at [739, 289] on p "Weekly" at bounding box center [602, 286] width 289 height 14
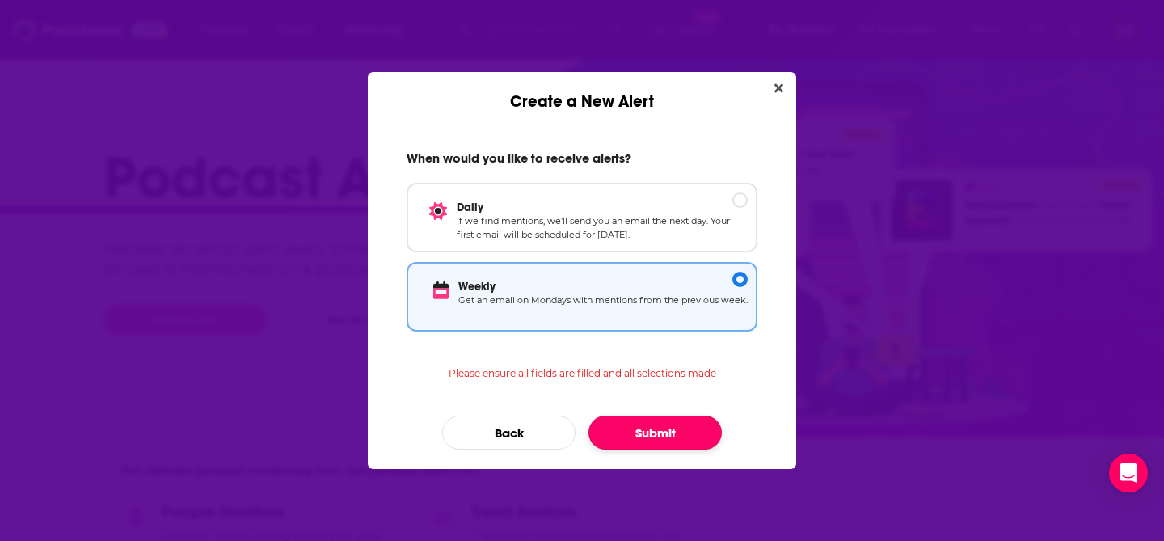
click at [694, 428] on button "Submit" at bounding box center [654, 432] width 133 height 34
click at [744, 205] on p "Daily" at bounding box center [602, 207] width 291 height 14
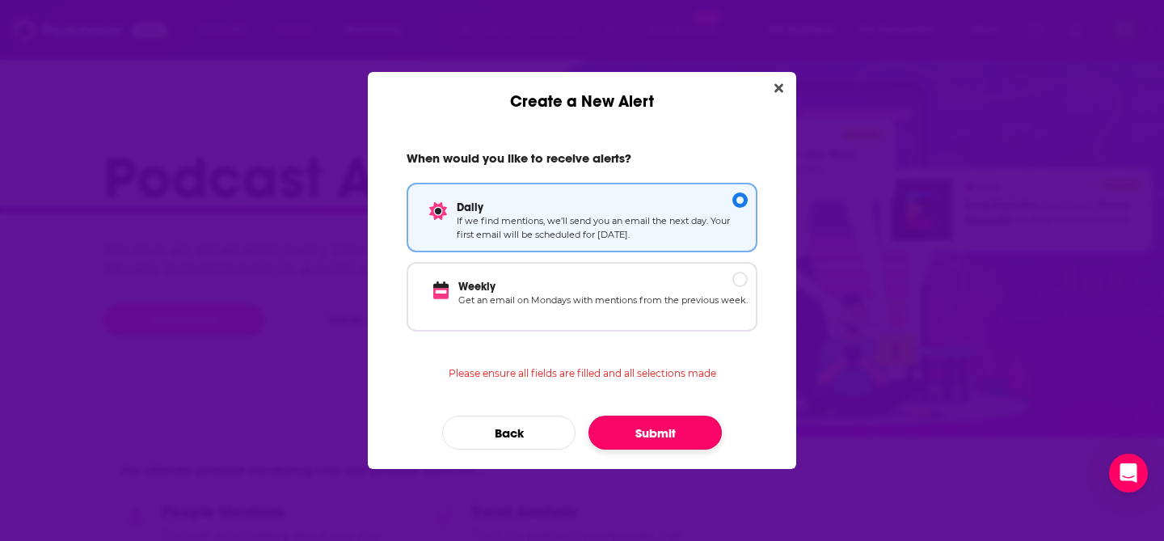
click at [699, 417] on button "Submit" at bounding box center [654, 432] width 133 height 34
click at [696, 422] on button "Submit" at bounding box center [654, 432] width 133 height 34
click at [497, 428] on button "Back" at bounding box center [508, 432] width 133 height 34
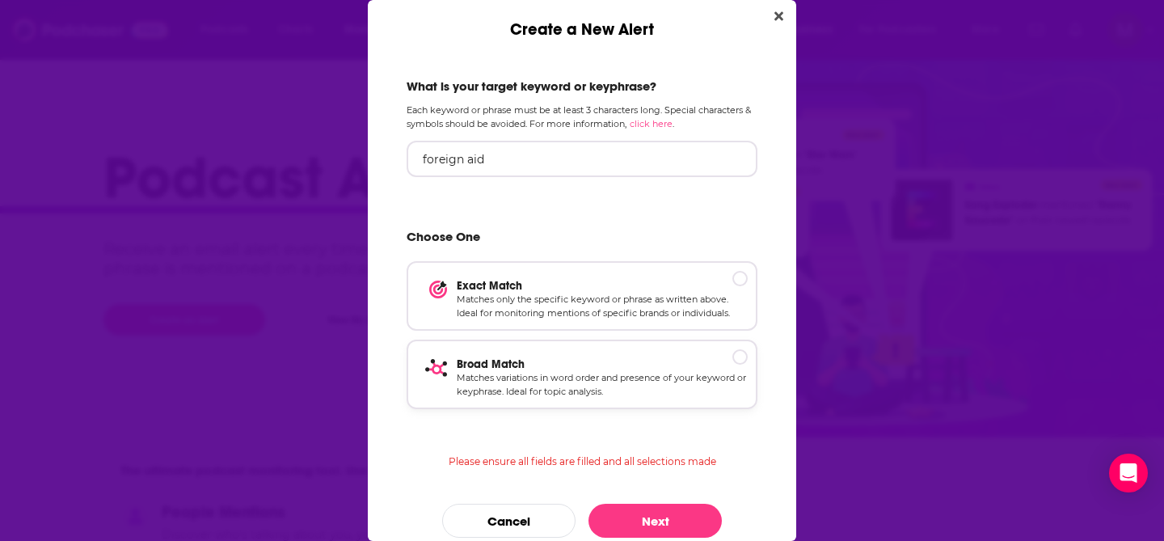
click at [741, 357] on p "Broad Match" at bounding box center [602, 364] width 291 height 14
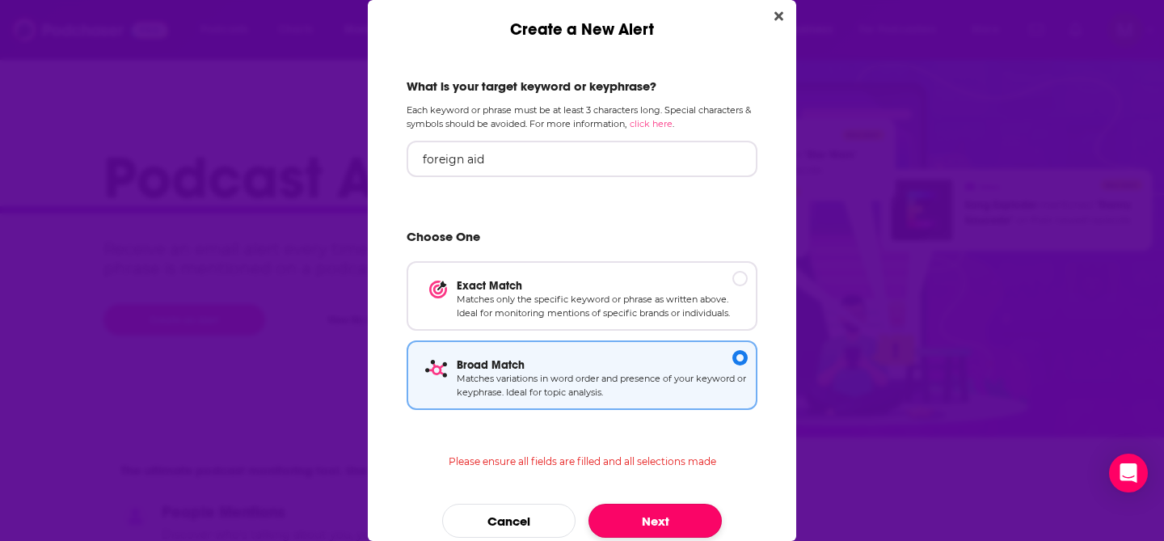
click at [680, 508] on button "Next" at bounding box center [654, 521] width 133 height 34
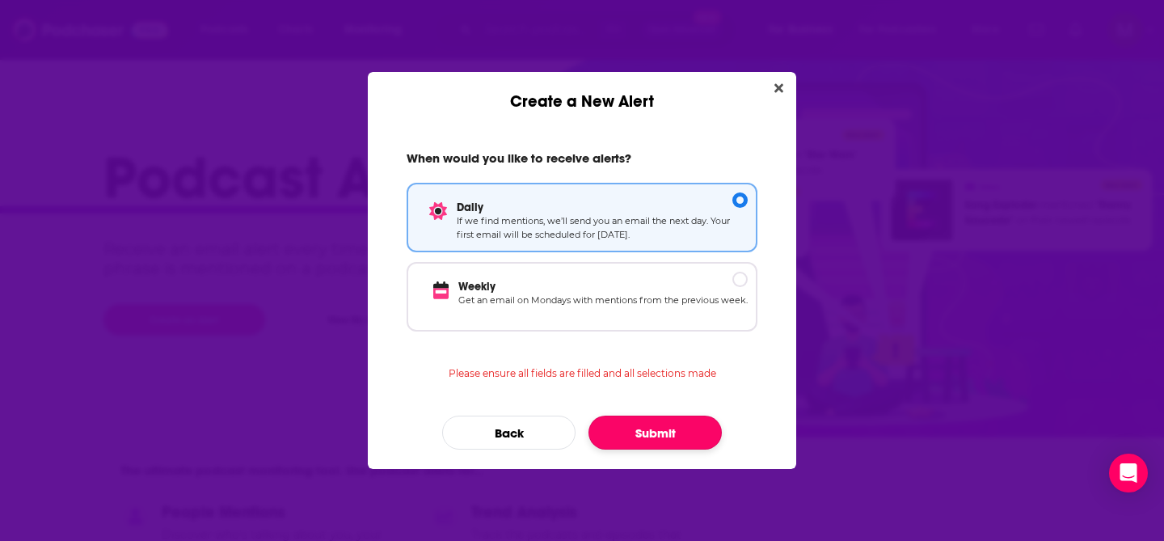
click at [664, 432] on button "Submit" at bounding box center [654, 432] width 133 height 34
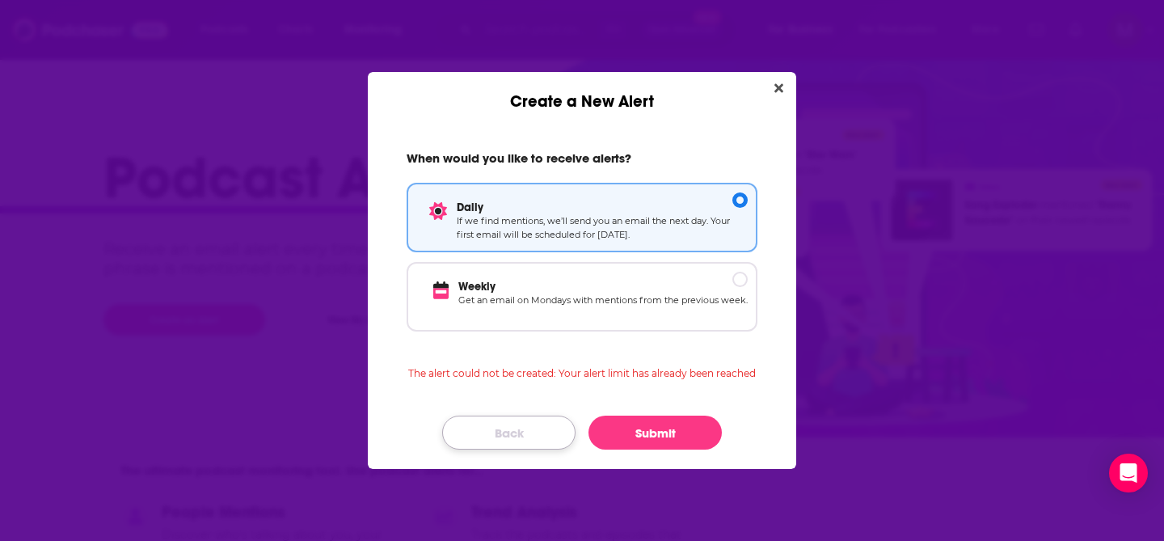
click at [546, 431] on button "Back" at bounding box center [508, 432] width 133 height 34
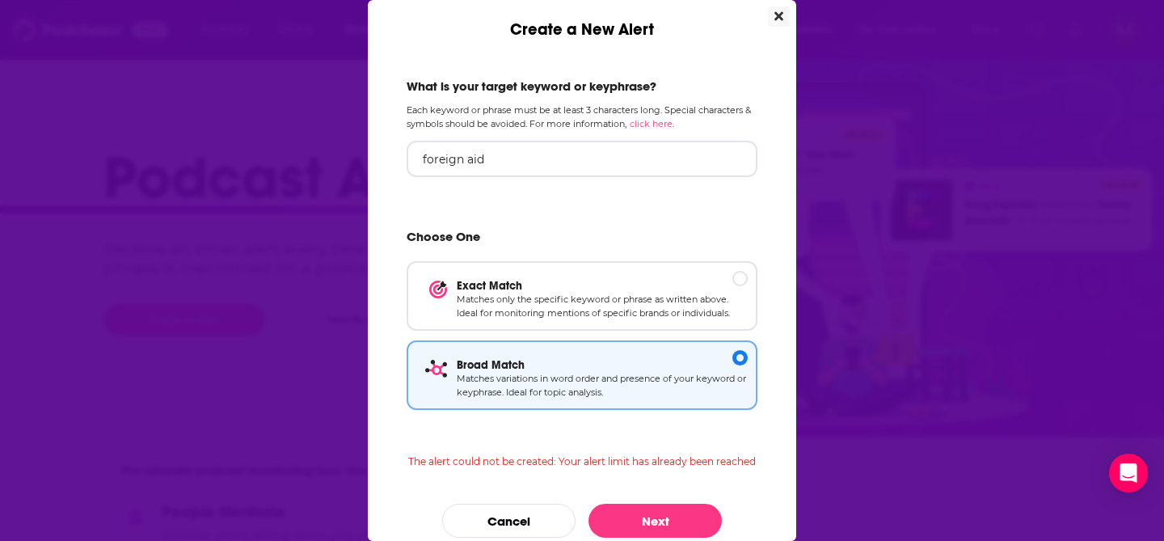
click at [777, 18] on icon "Close" at bounding box center [778, 16] width 9 height 9
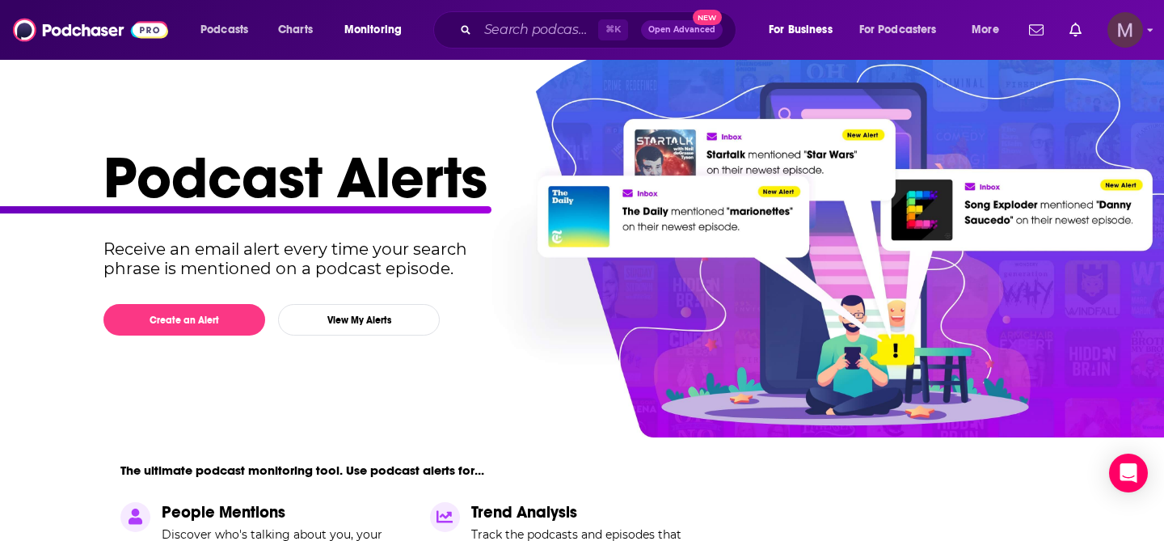
click at [1111, 27] on img "Logged in as mmunsil" at bounding box center [1125, 30] width 36 height 36
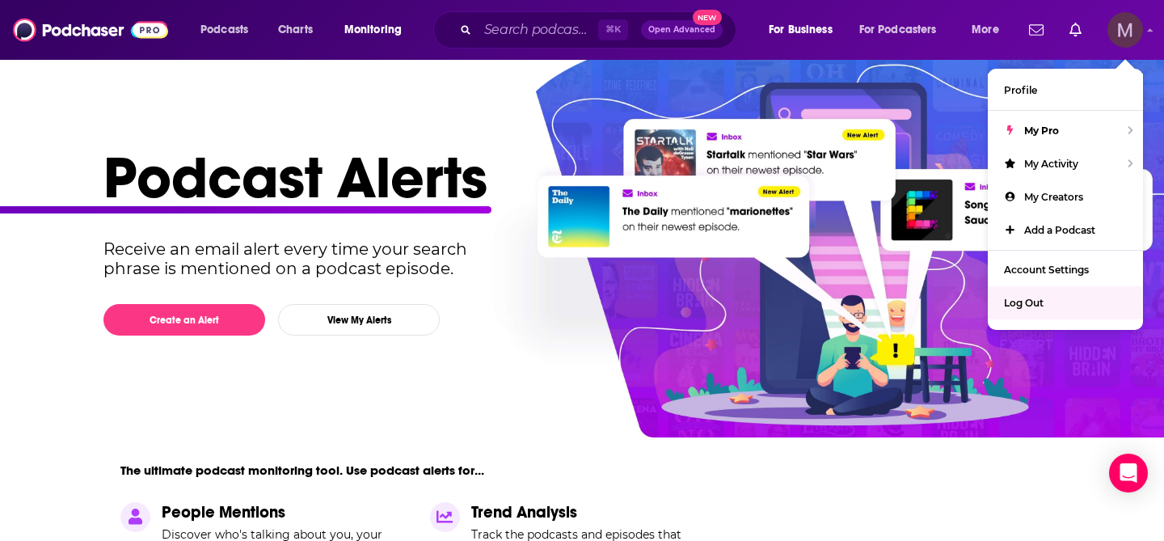
click at [1040, 312] on div "Log Out" at bounding box center [1065, 302] width 155 height 33
